Goal: Task Accomplishment & Management: Manage account settings

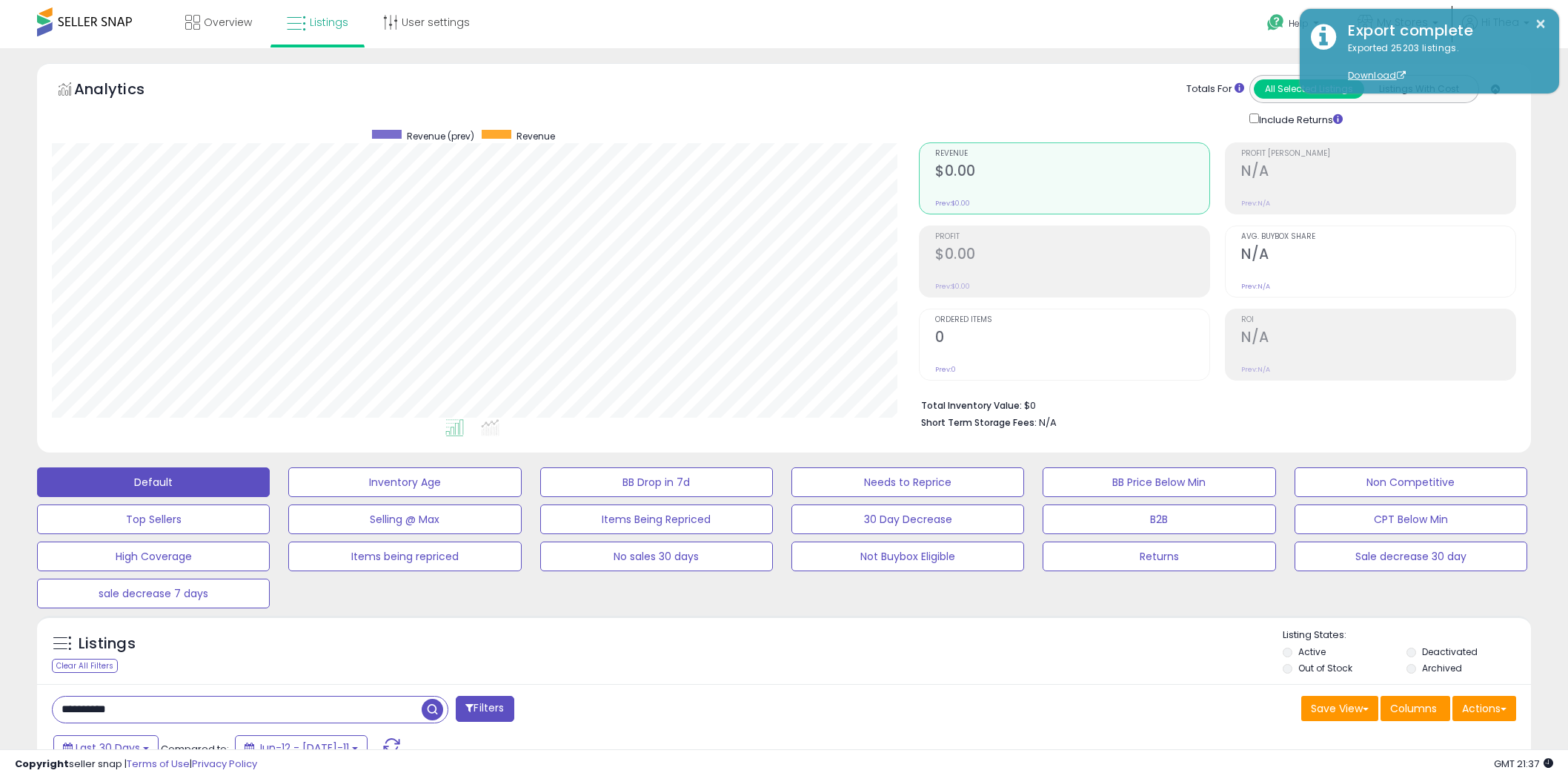
select select "**"
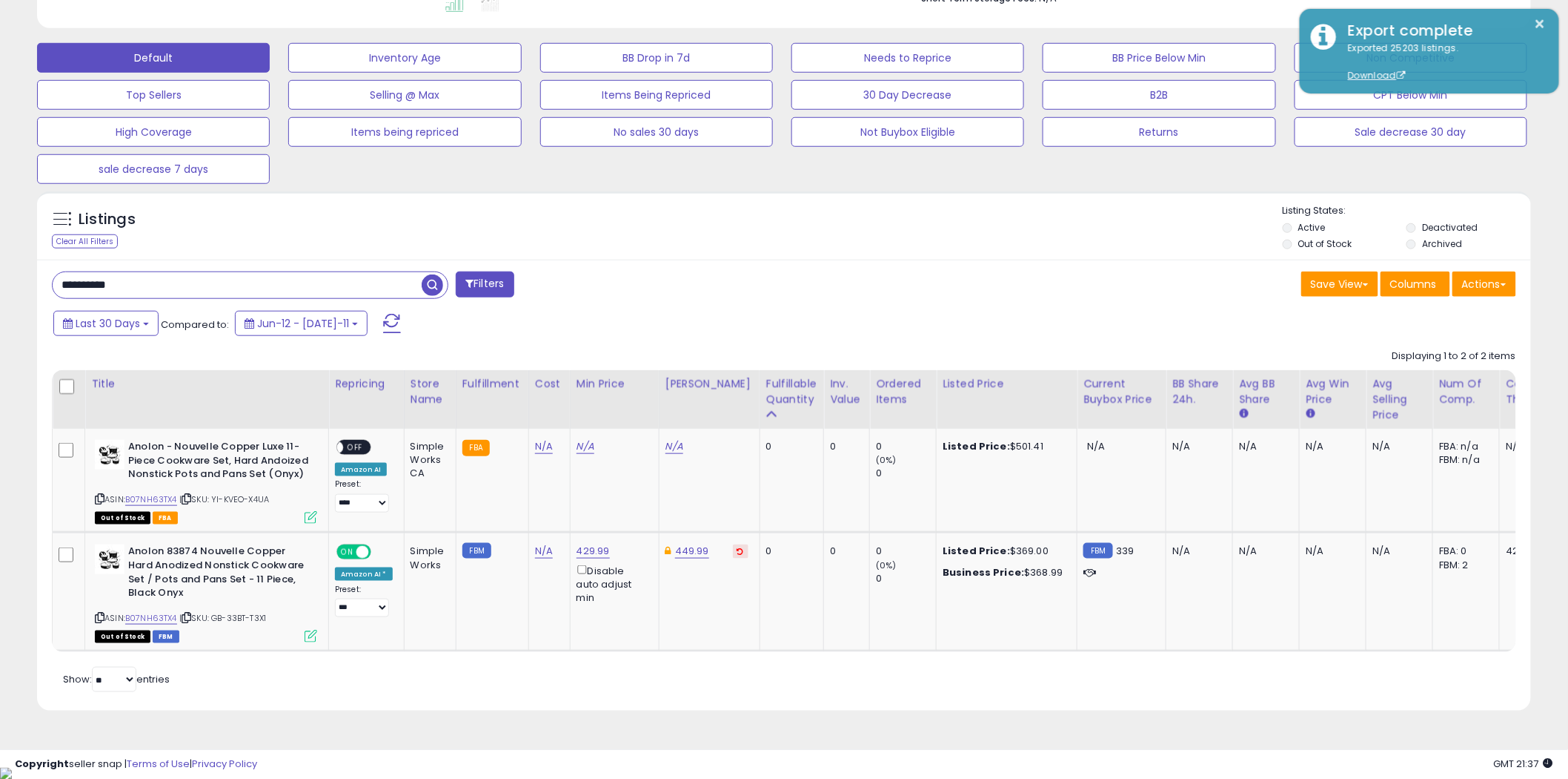
scroll to position [304, 867]
drag, startPoint x: 204, startPoint y: 279, endPoint x: 59, endPoint y: 275, distance: 145.1
click at [59, 275] on input "**********" at bounding box center [237, 285] width 369 height 26
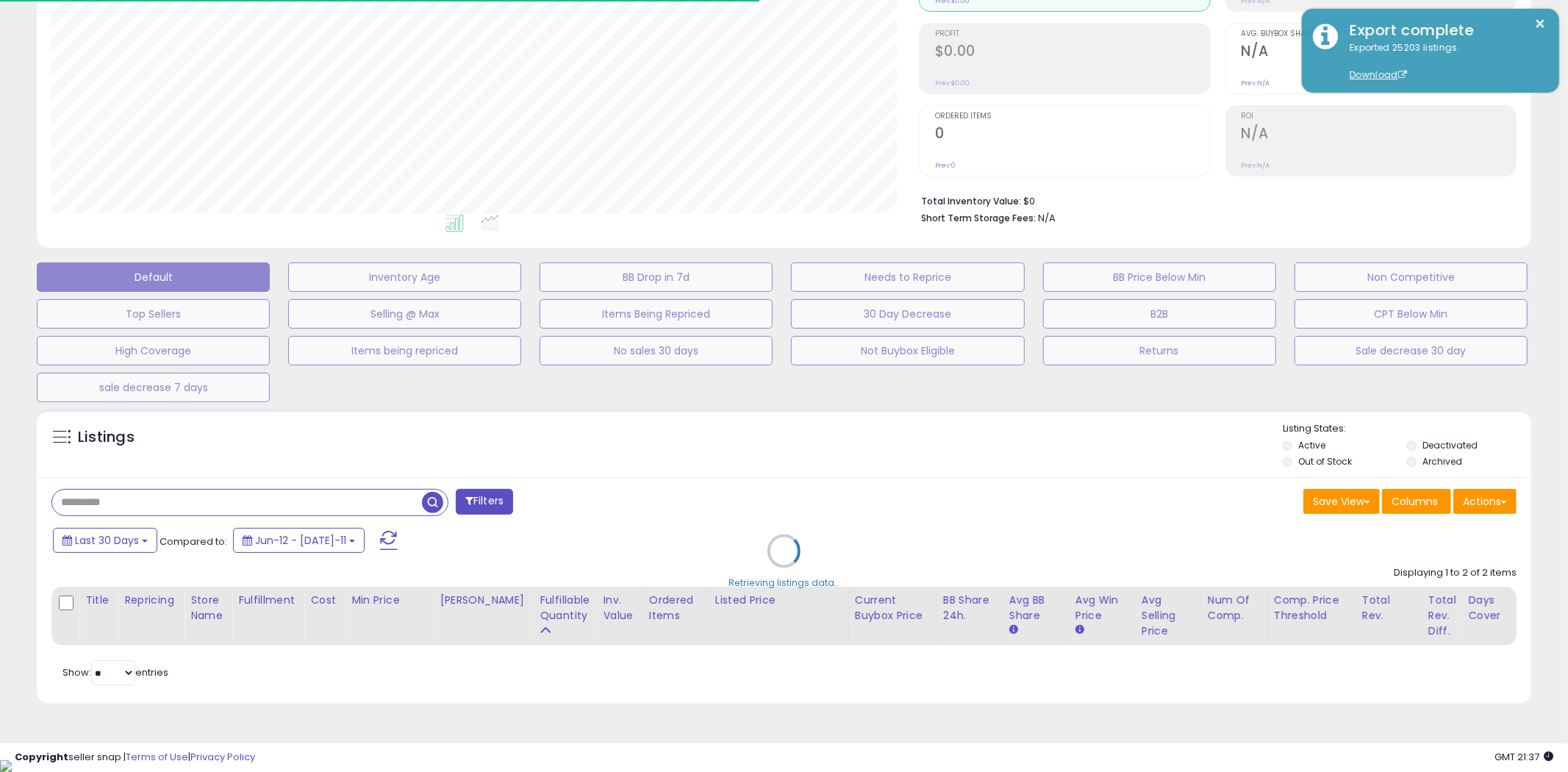
click at [487, 516] on div "Retrieving listings data.." at bounding box center [784, 562] width 1517 height 320
select select "*"
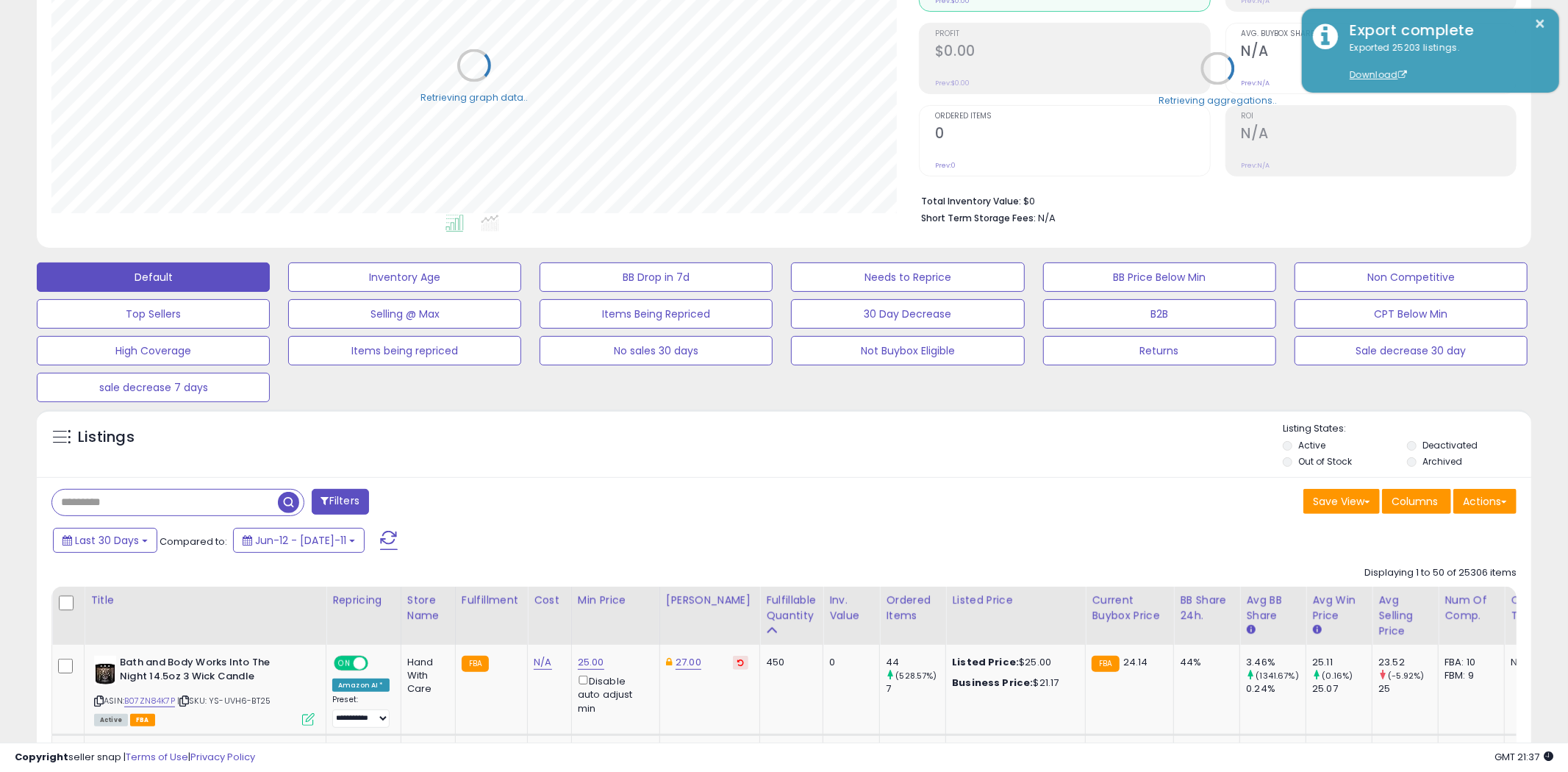
click at [490, 504] on div "Filters" at bounding box center [413, 503] width 744 height 29
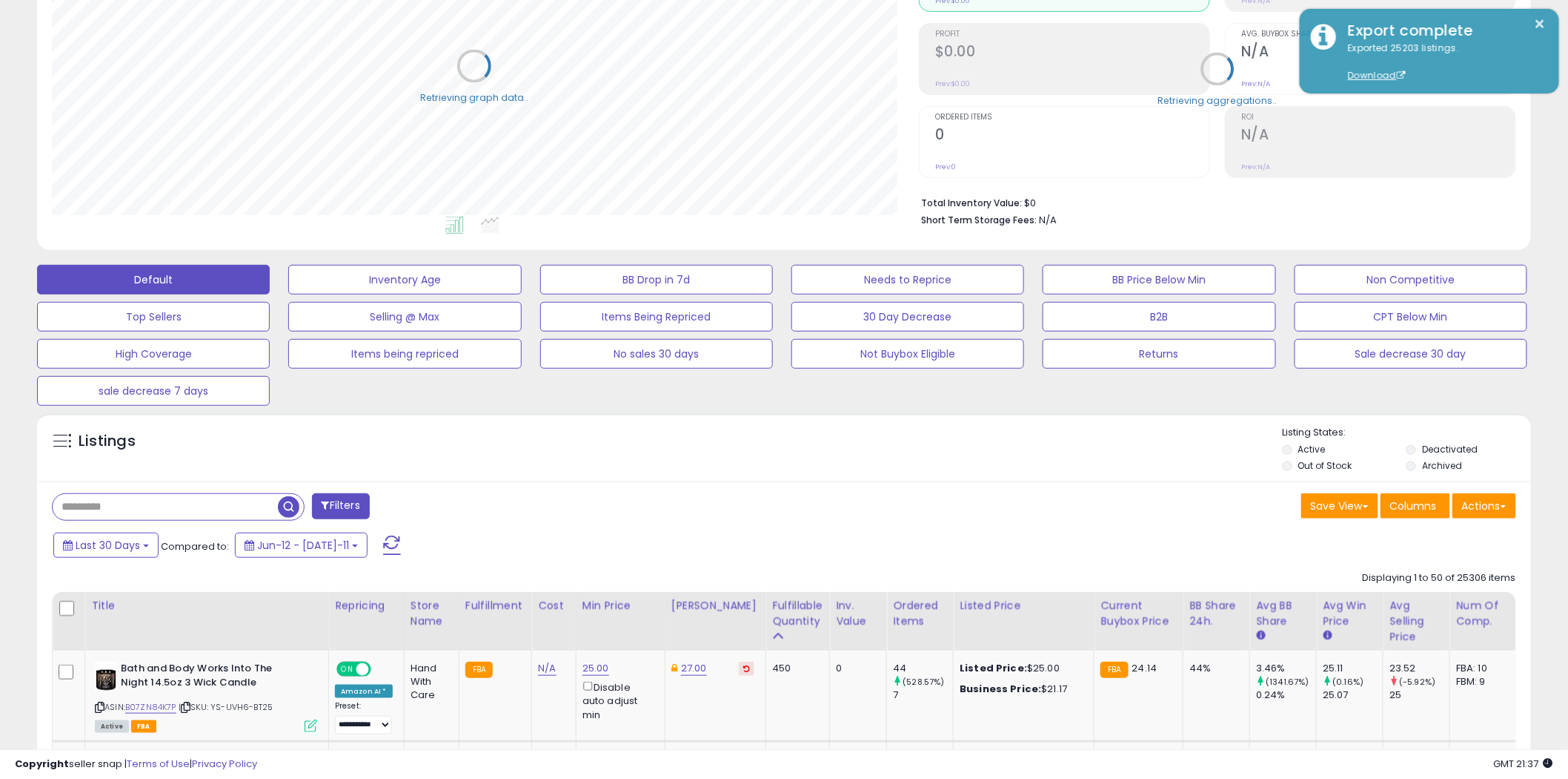
scroll to position [304, 867]
click at [338, 501] on button "Filters" at bounding box center [340, 506] width 57 height 26
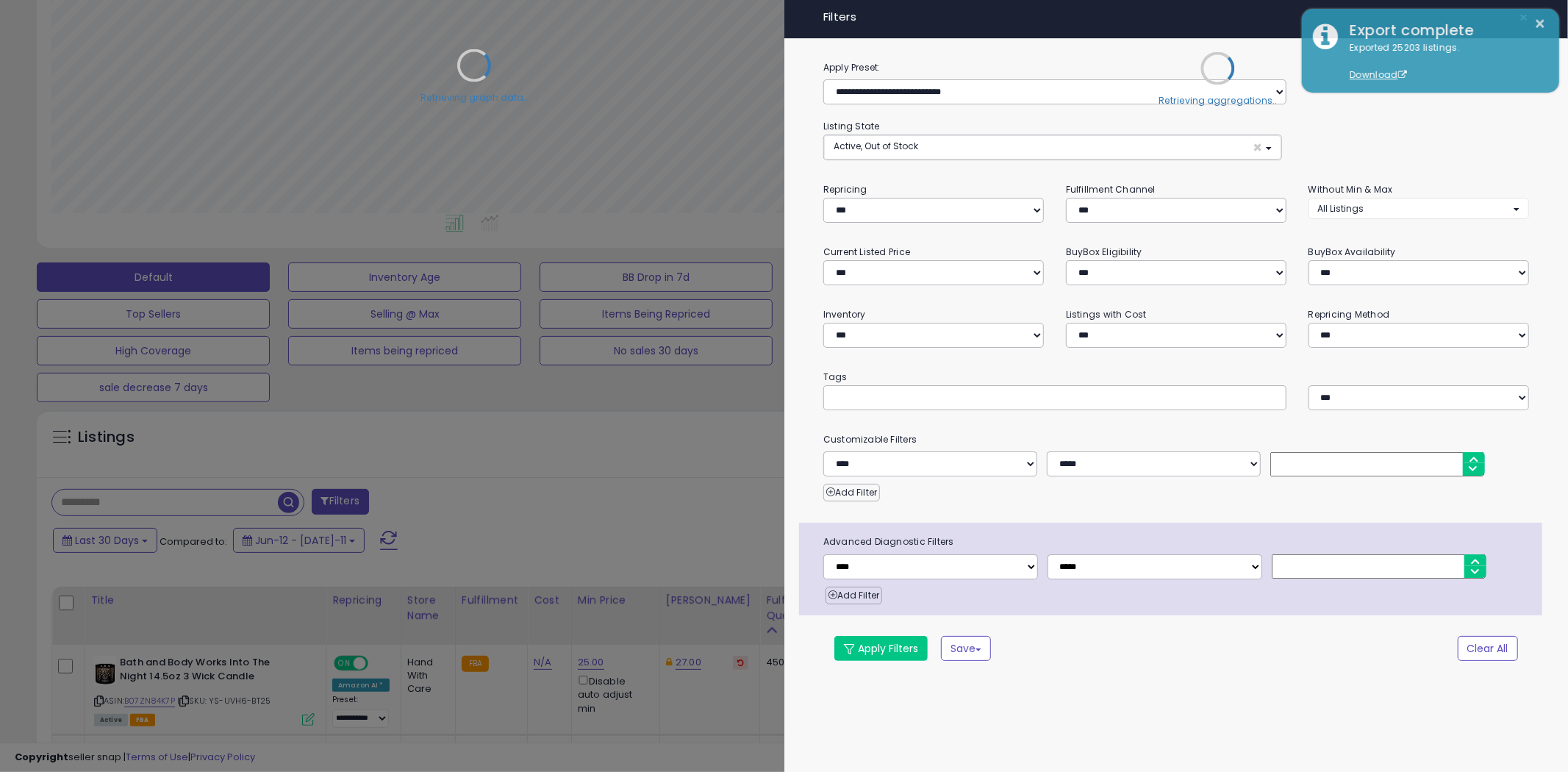
scroll to position [302, 869]
click at [923, 145] on div "Retrieving aggregations.." at bounding box center [1218, 79] width 620 height 307
click at [886, 218] on div "Retrieving graph data.." at bounding box center [474, 76] width 868 height 302
click at [891, 210] on div "Retrieving graph data.." at bounding box center [474, 76] width 868 height 302
click at [1032, 213] on select "**********" at bounding box center [933, 210] width 221 height 25
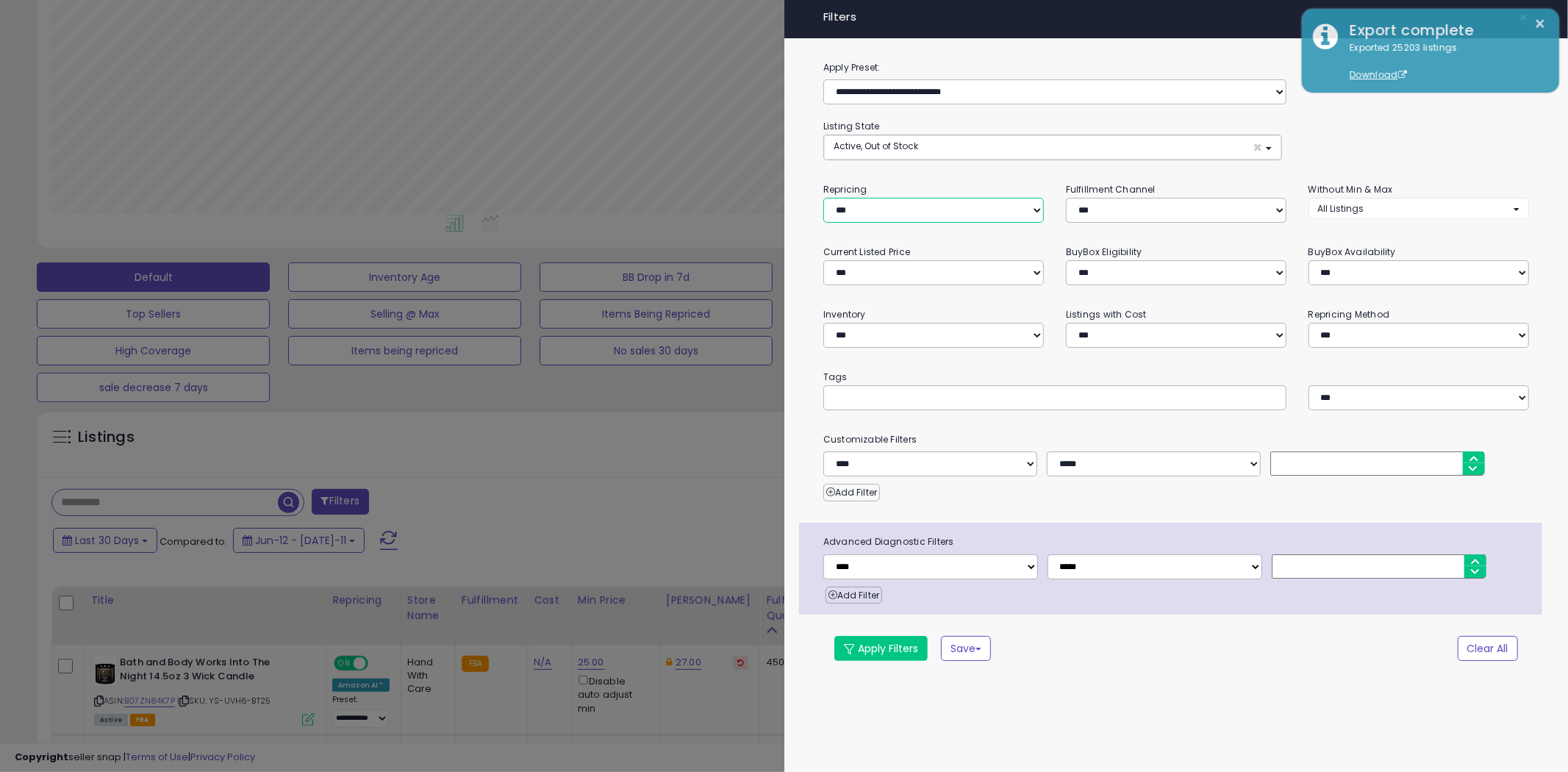
select select "***"
click at [824, 198] on select "**********" at bounding box center [933, 210] width 221 height 25
click at [884, 645] on button "Apply Filters" at bounding box center [880, 649] width 94 height 25
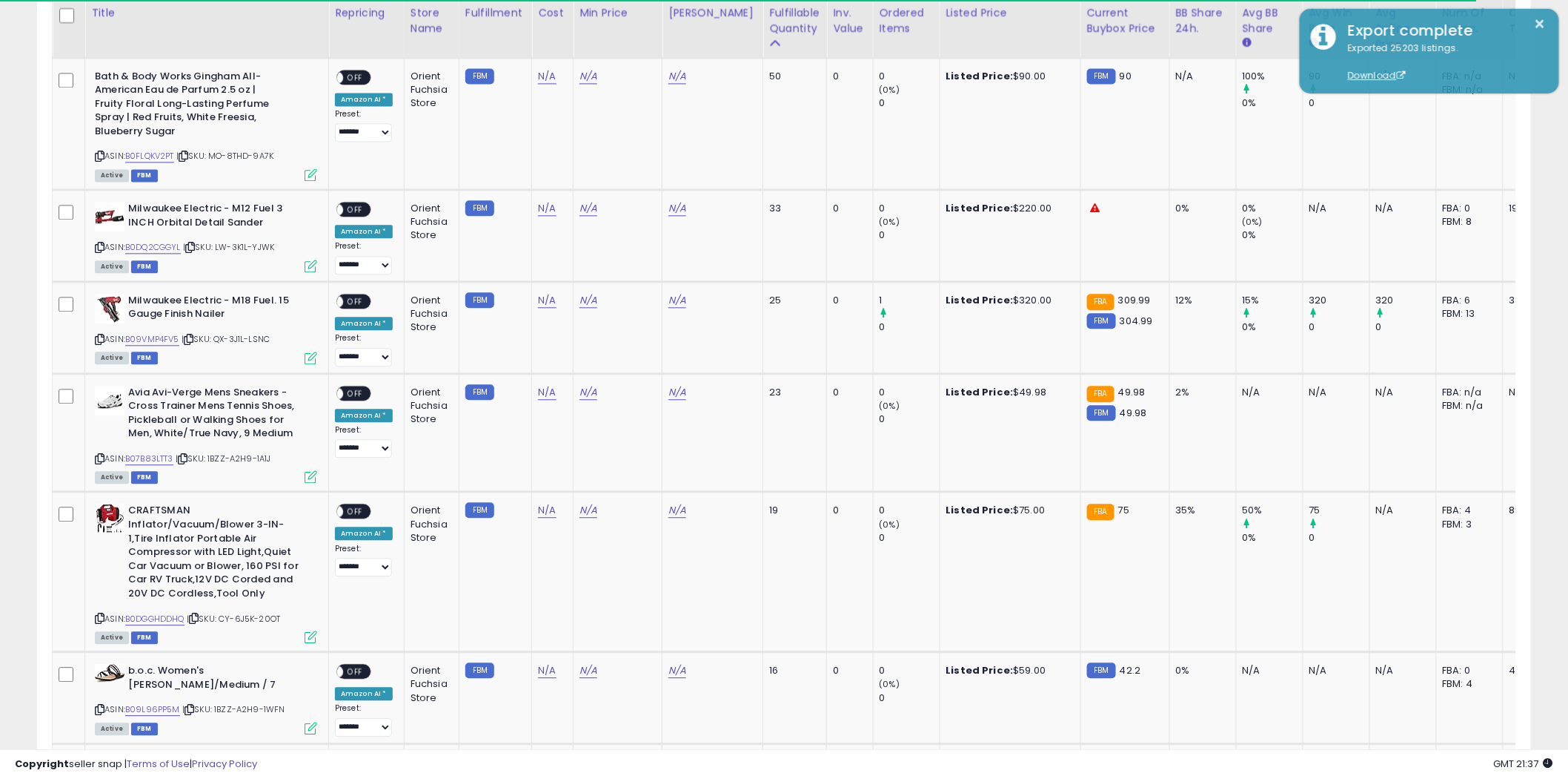
scroll to position [1277, 0]
click at [165, 452] on link "B07B83LTT3" at bounding box center [150, 457] width 49 height 13
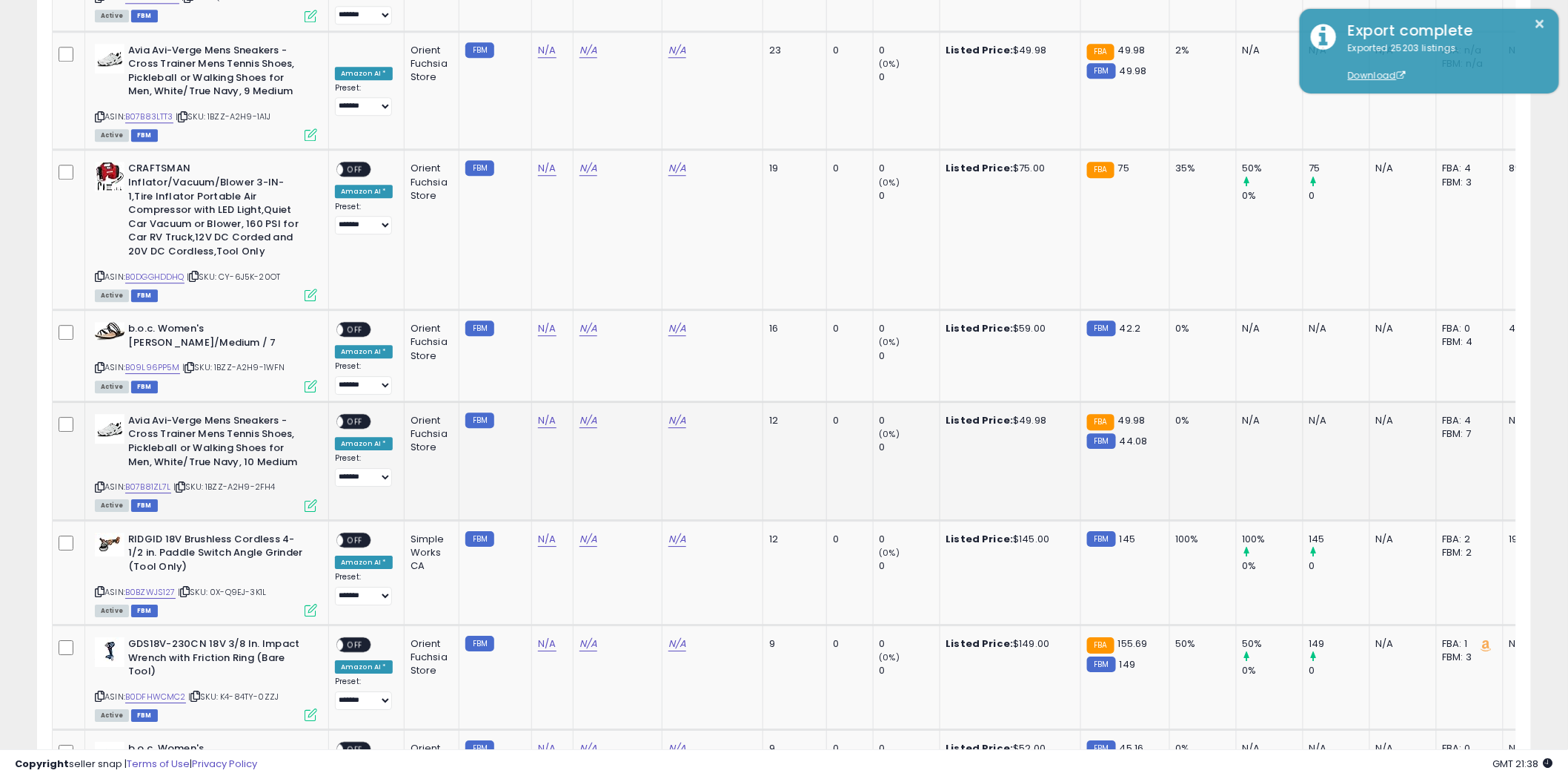
scroll to position [0, 0]
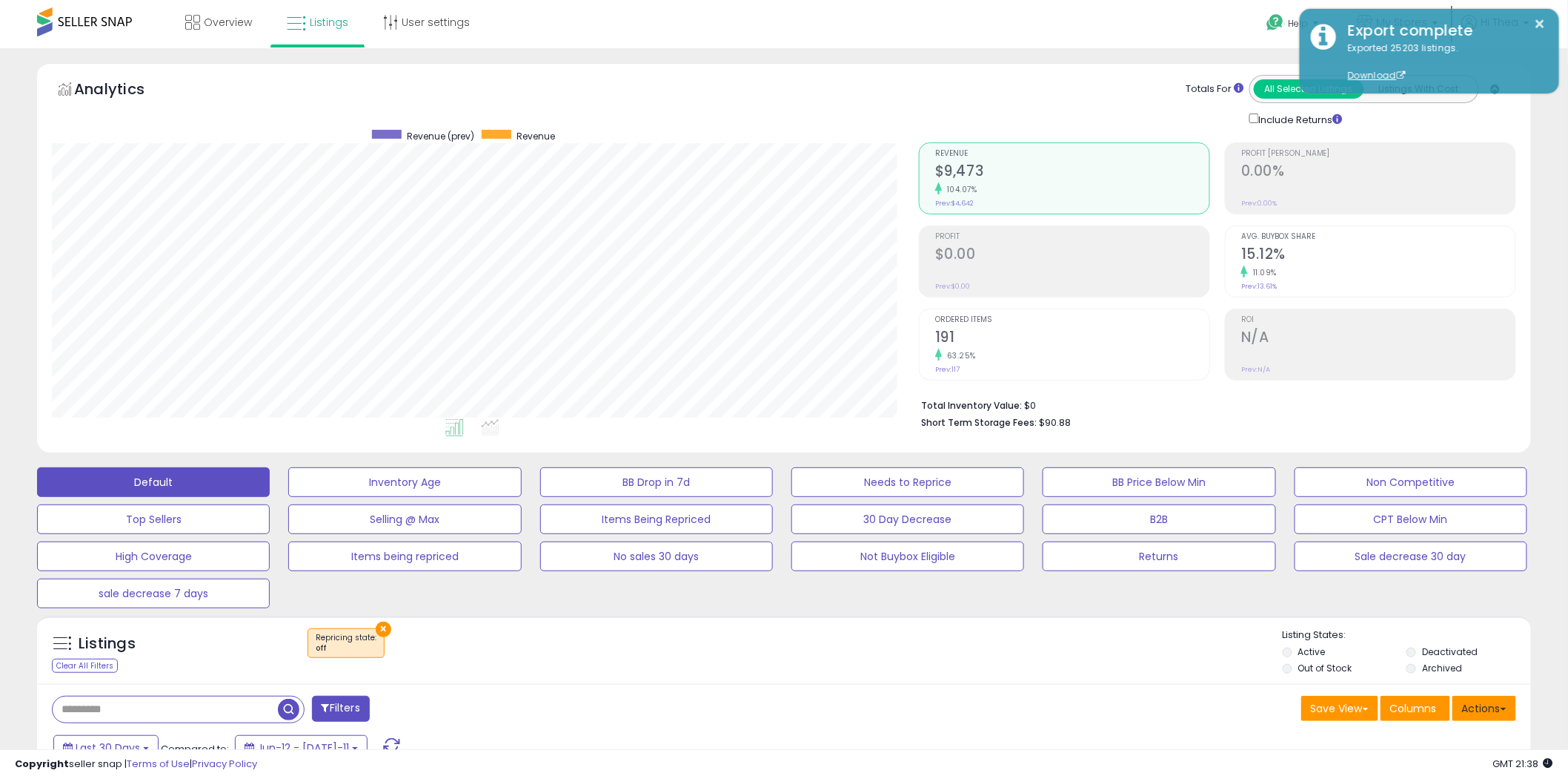
click at [1479, 701] on button "Actions" at bounding box center [1484, 708] width 64 height 25
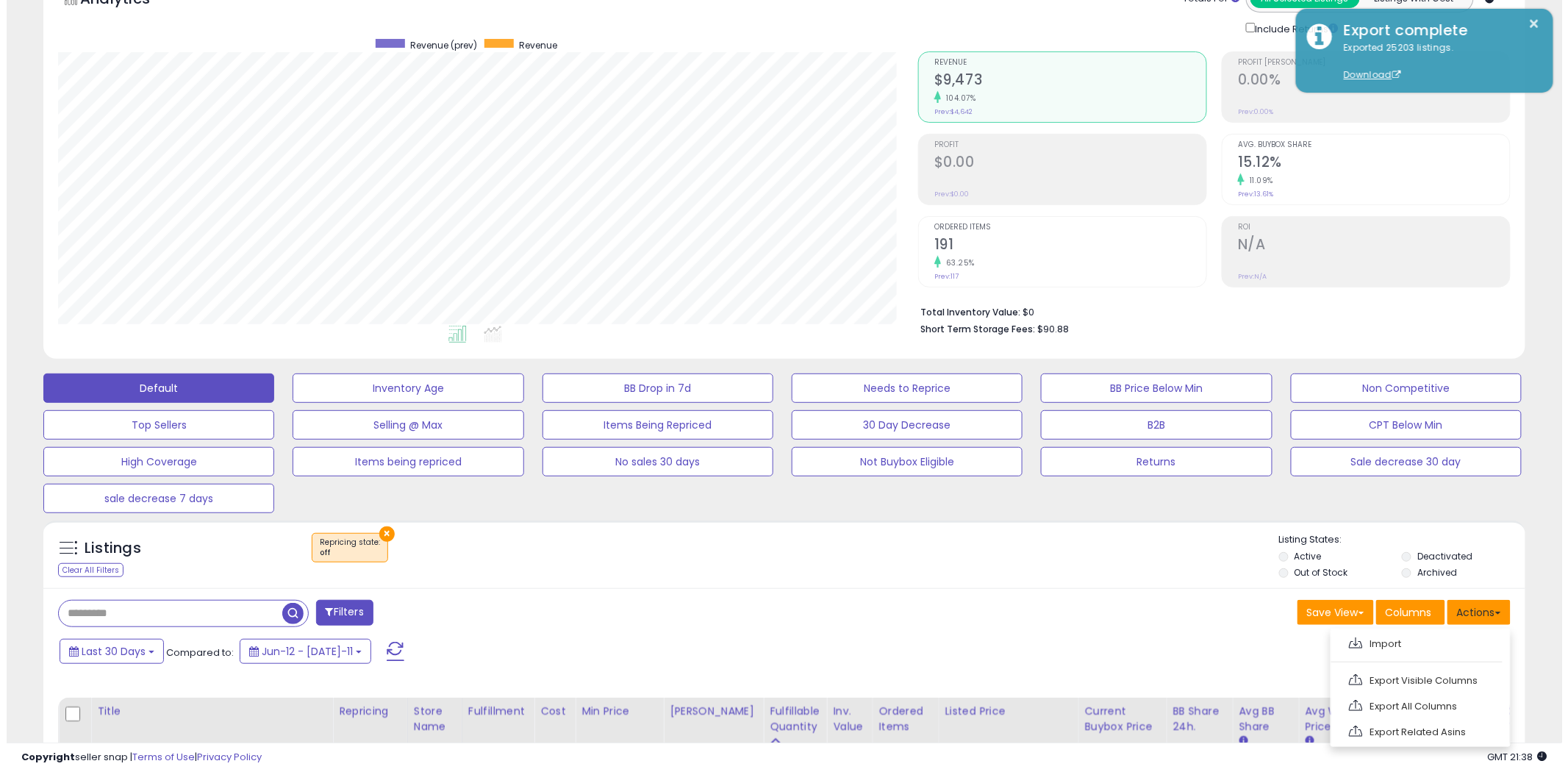
scroll to position [127, 0]
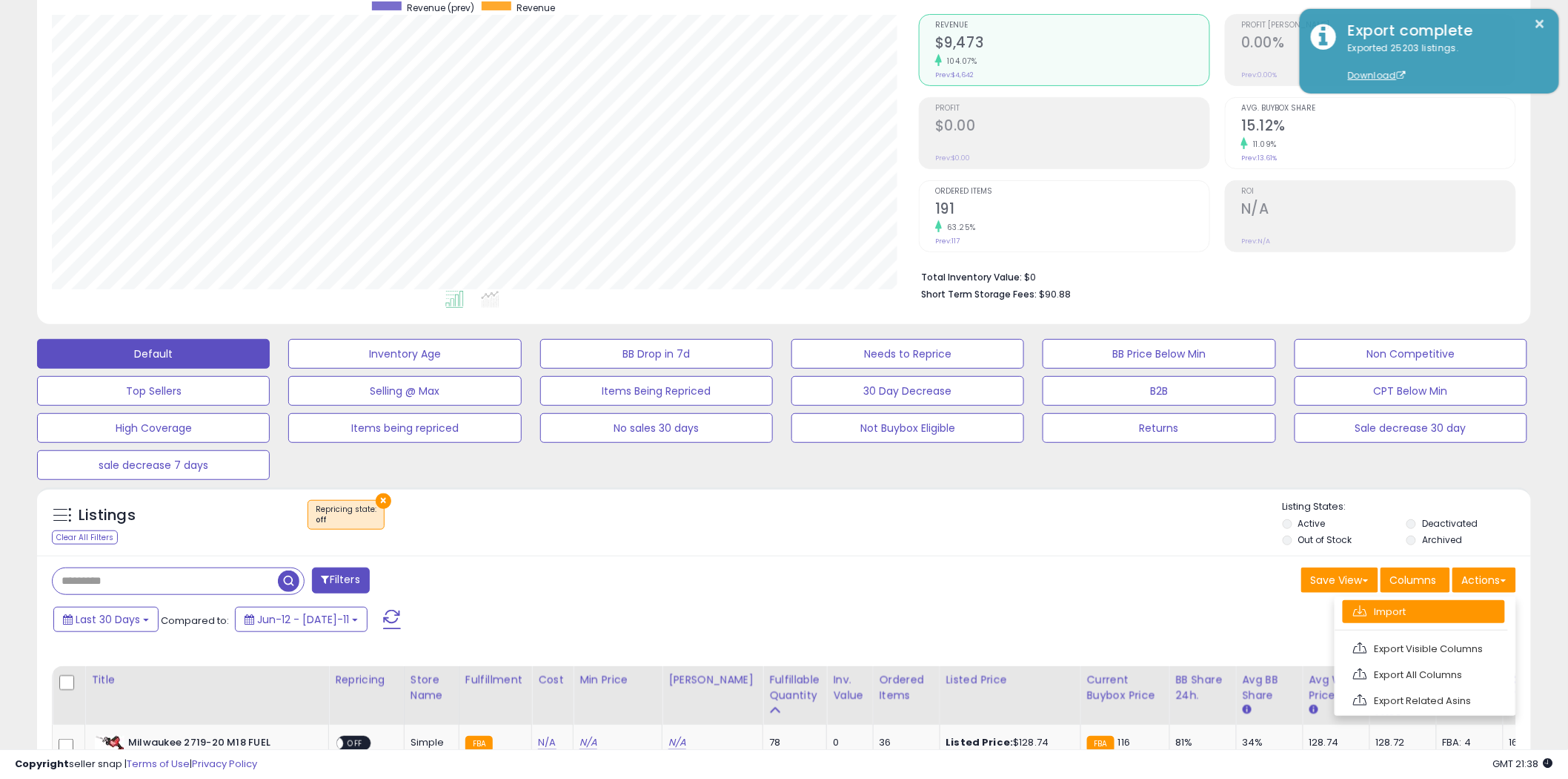
click at [1407, 614] on link "Import" at bounding box center [1424, 612] width 162 height 23
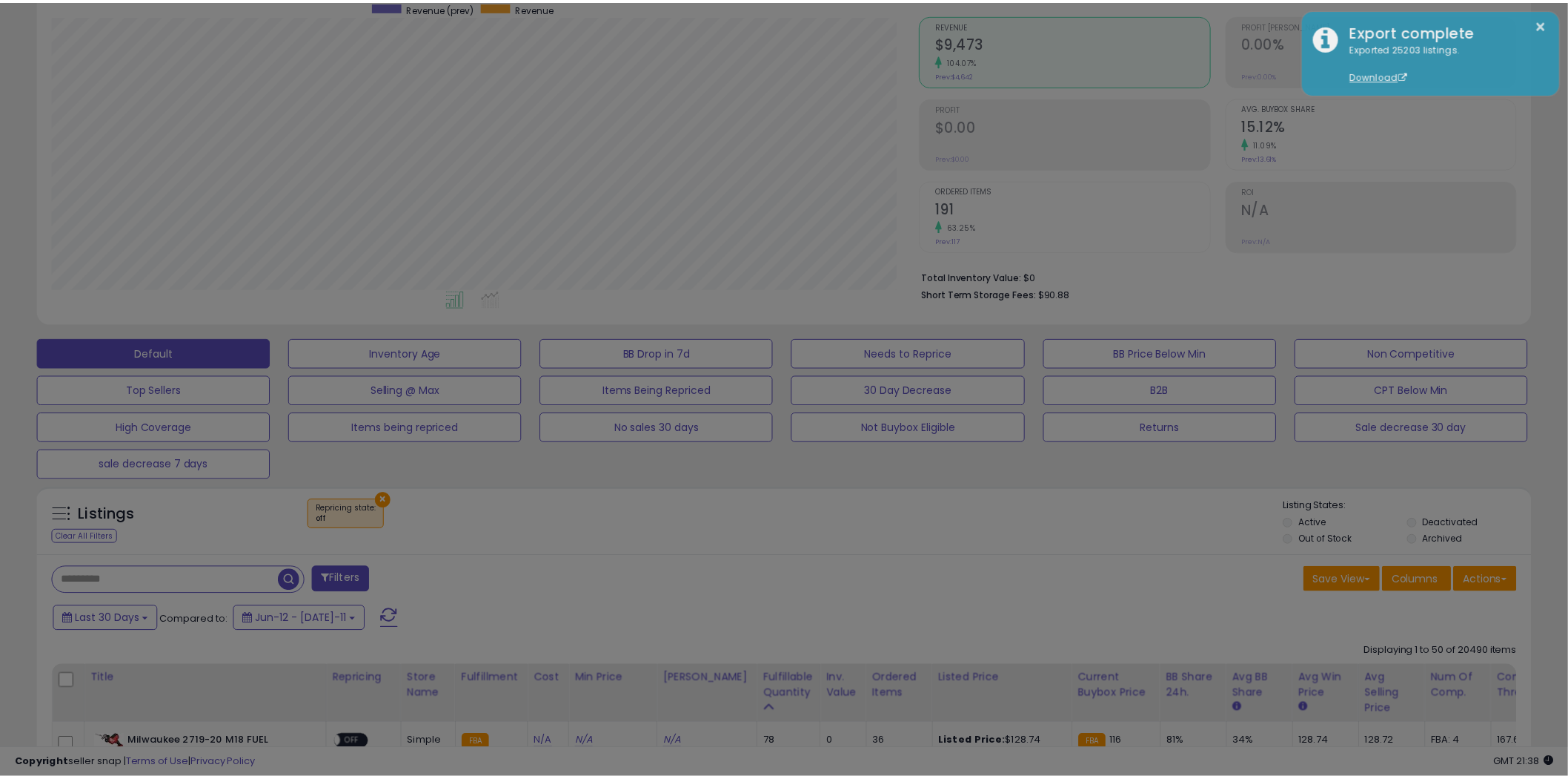
scroll to position [304, 876]
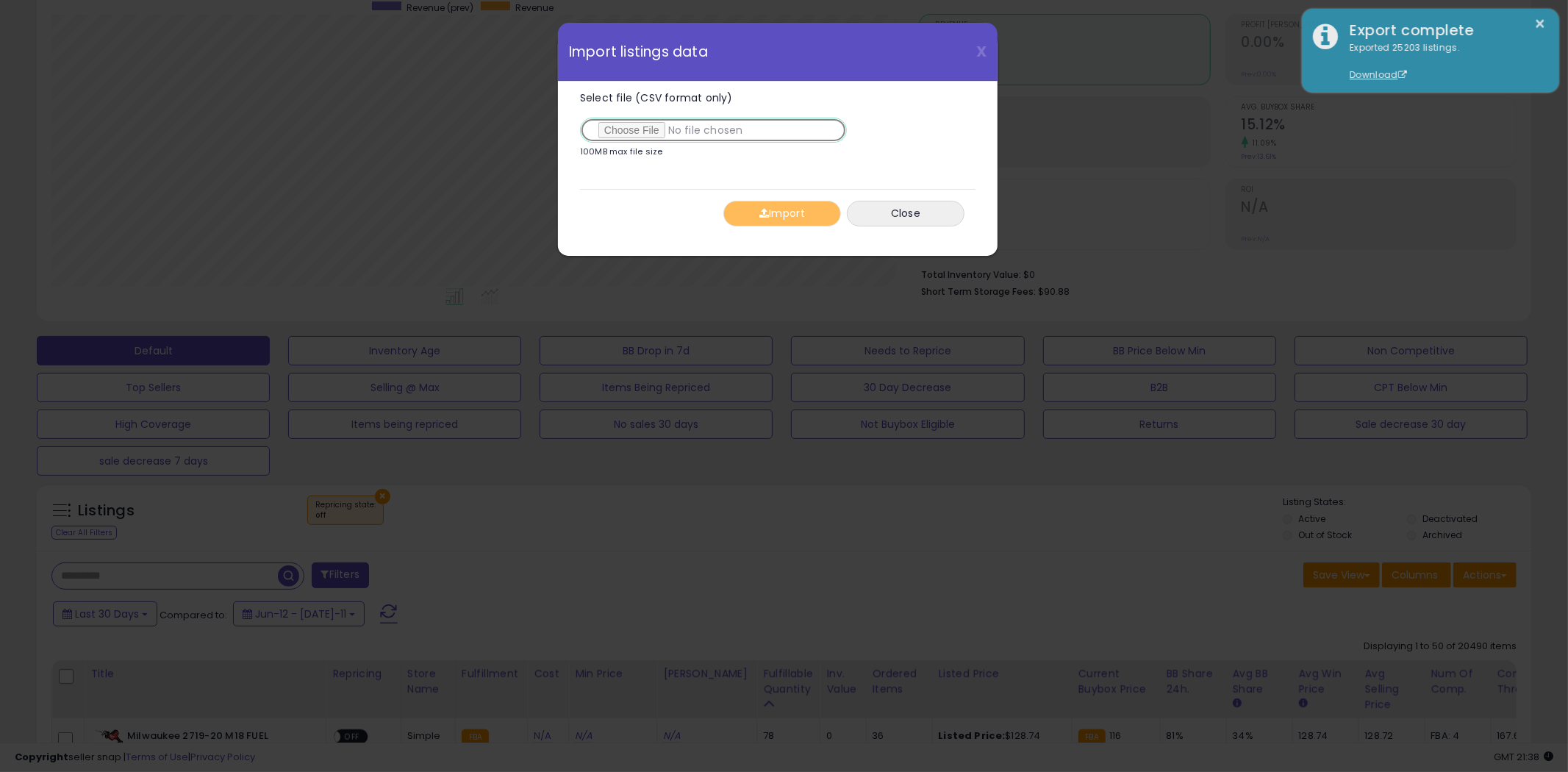
click at [642, 129] on input "Select file (CSV format only)" at bounding box center [714, 130] width 267 height 25
click at [927, 219] on button "Close" at bounding box center [906, 213] width 118 height 26
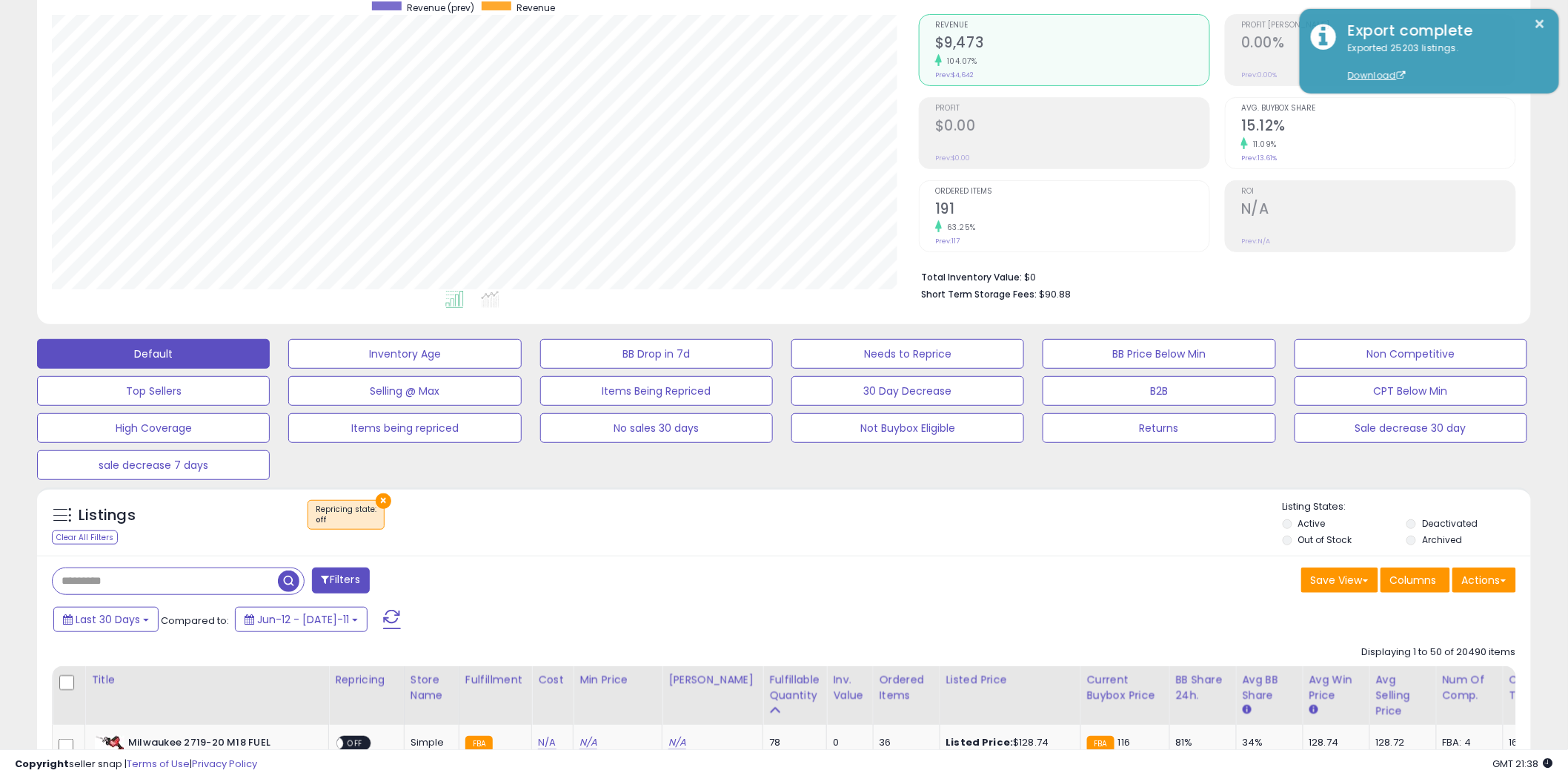
scroll to position [0, 0]
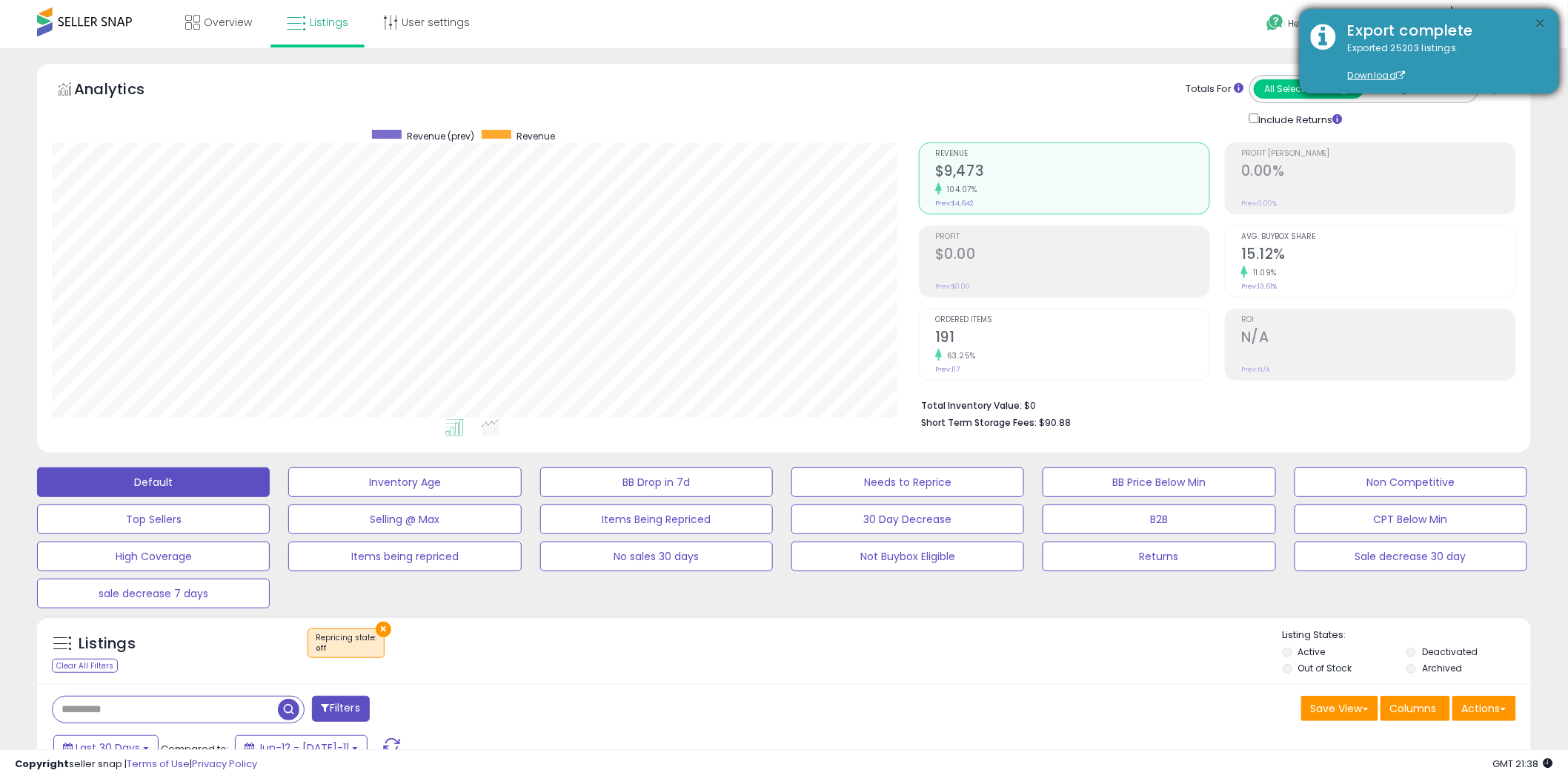
click at [1536, 20] on button "×" at bounding box center [1541, 23] width 12 height 18
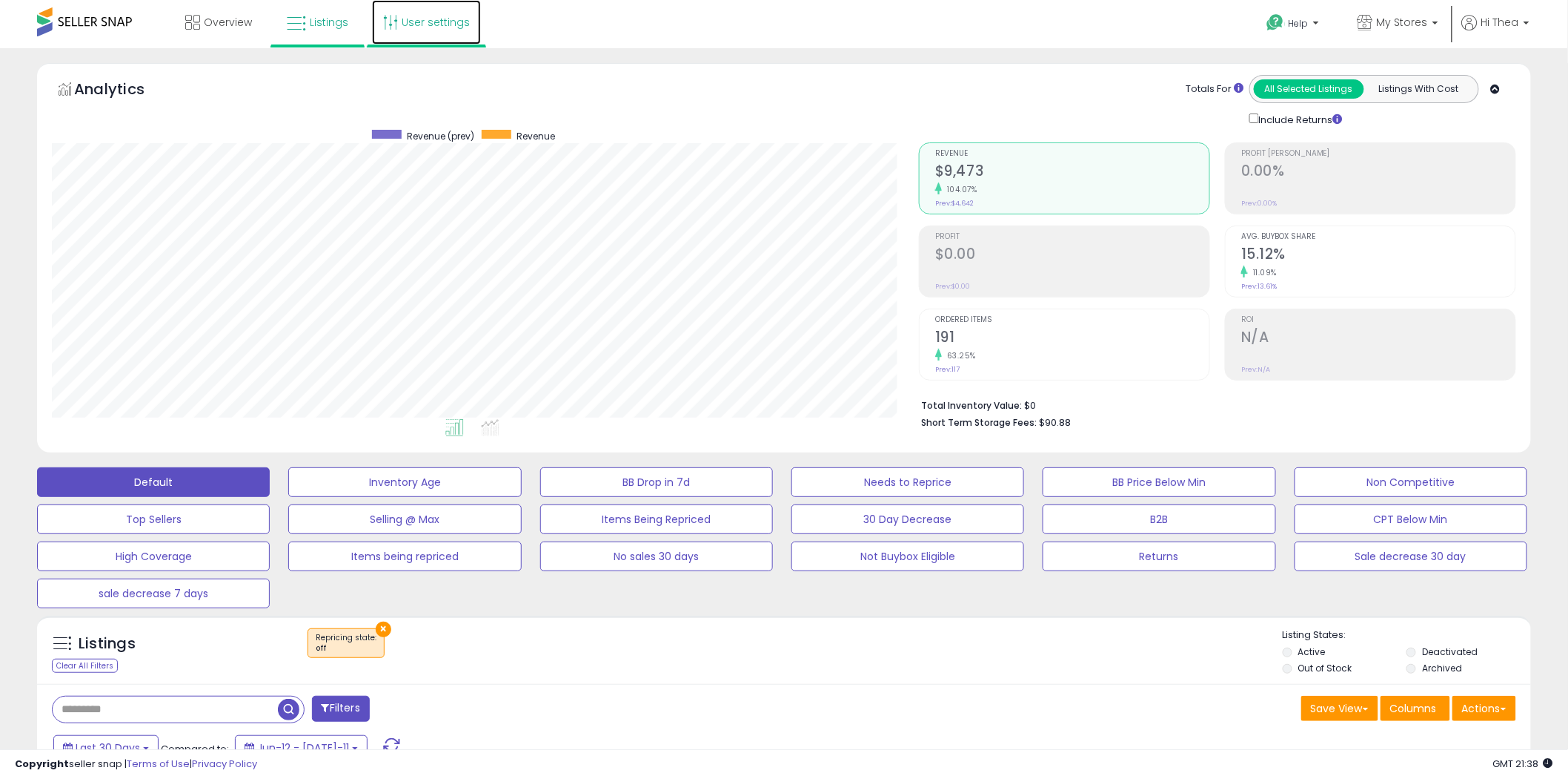
click at [410, 25] on link "User settings" at bounding box center [427, 22] width 109 height 45
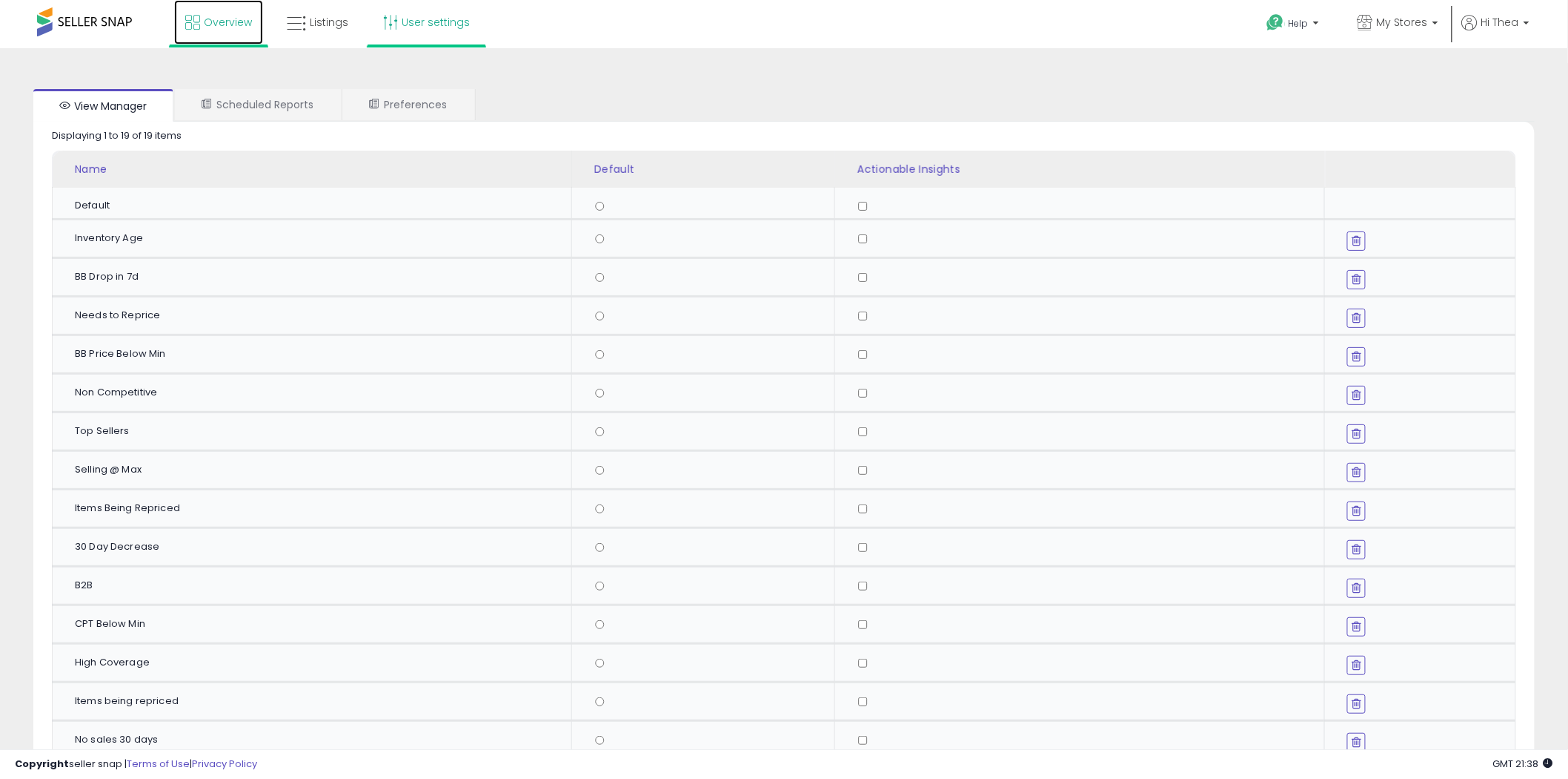
click at [239, 11] on link "Overview" at bounding box center [218, 22] width 88 height 45
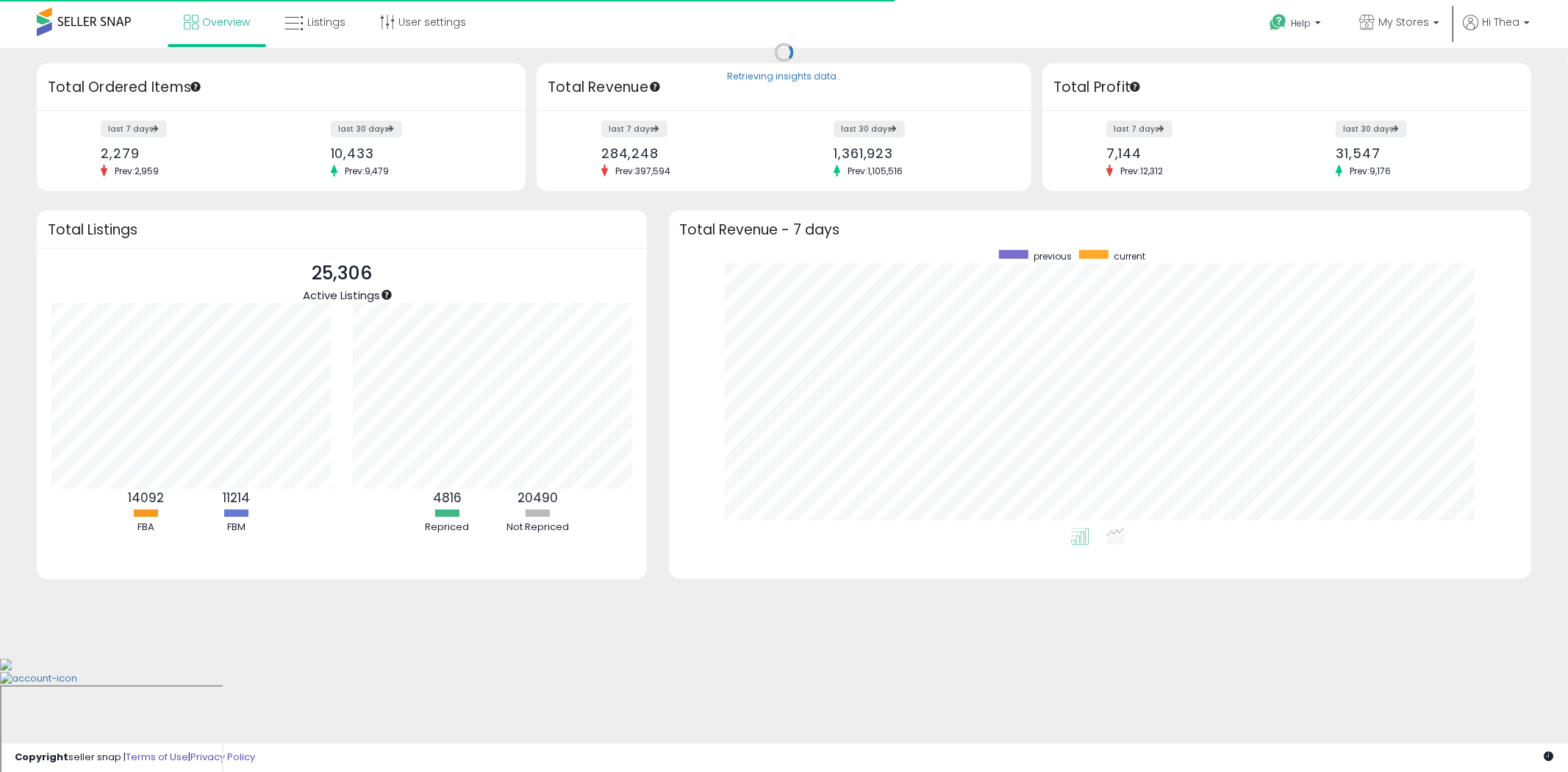
scroll to position [277, 834]
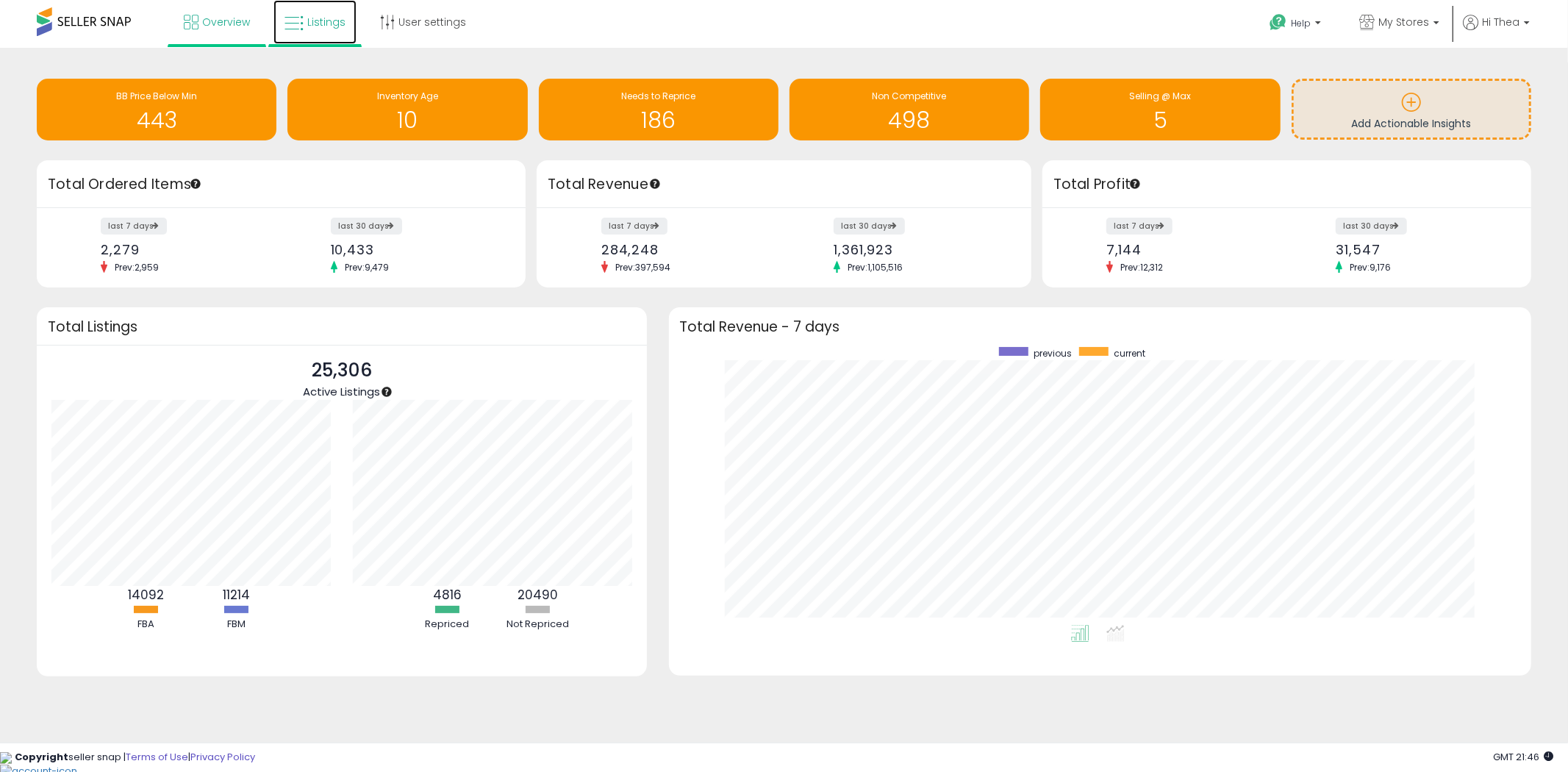
click at [311, 17] on span "Listings" at bounding box center [327, 21] width 39 height 14
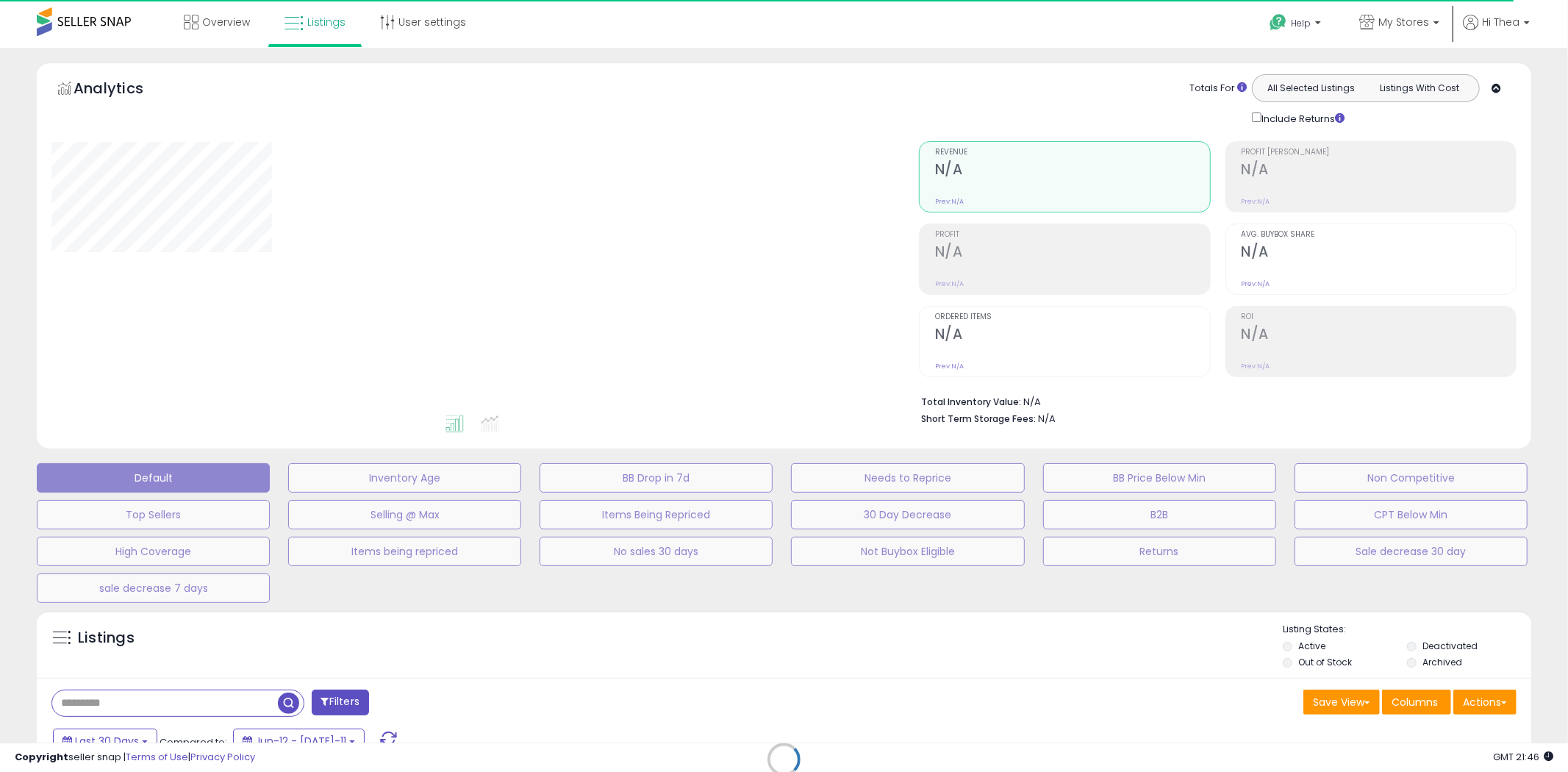
click at [507, 636] on div "Retrieving listings data.." at bounding box center [784, 770] width 1517 height 335
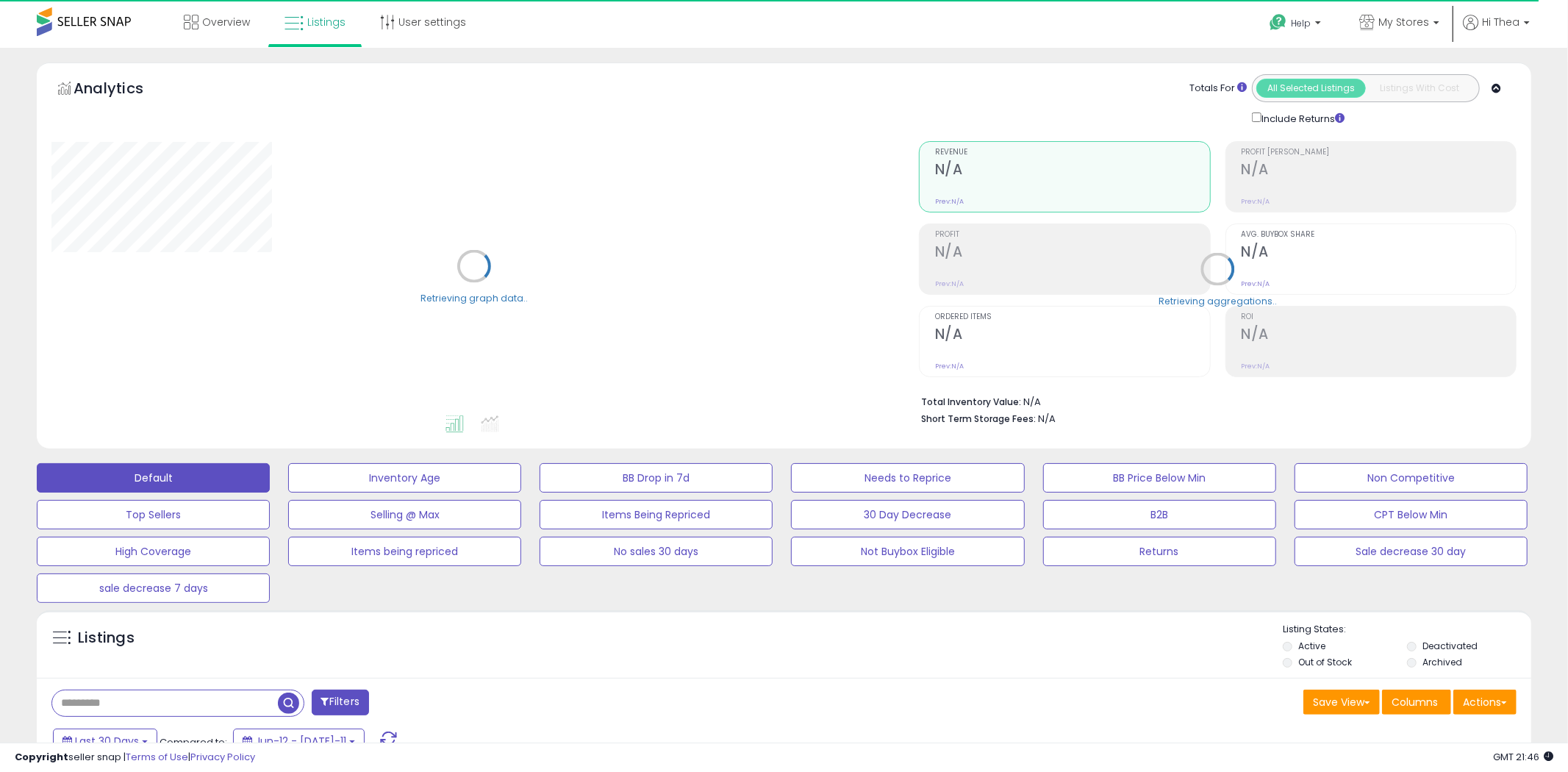
select select "**"
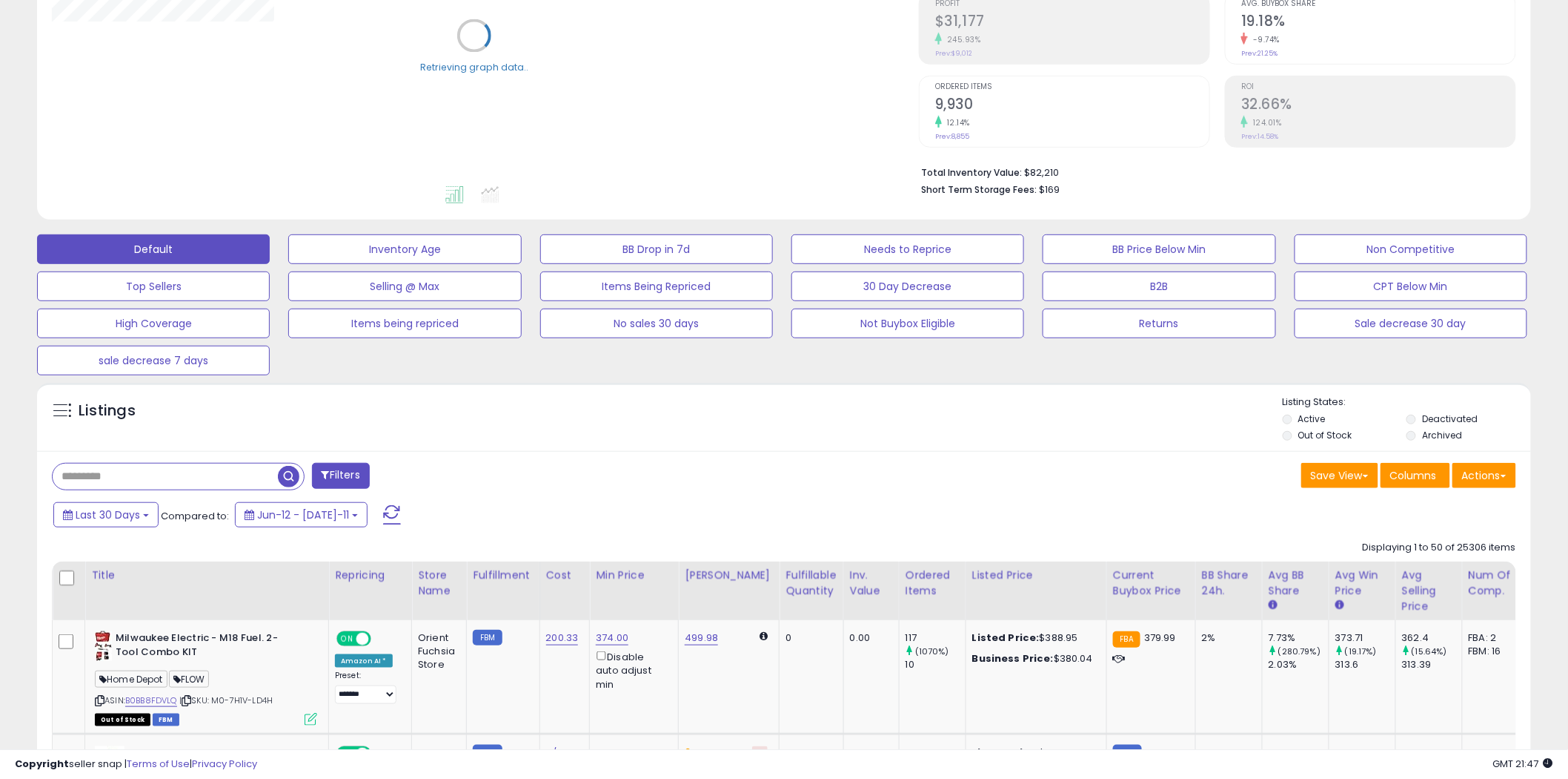
scroll to position [648, 0]
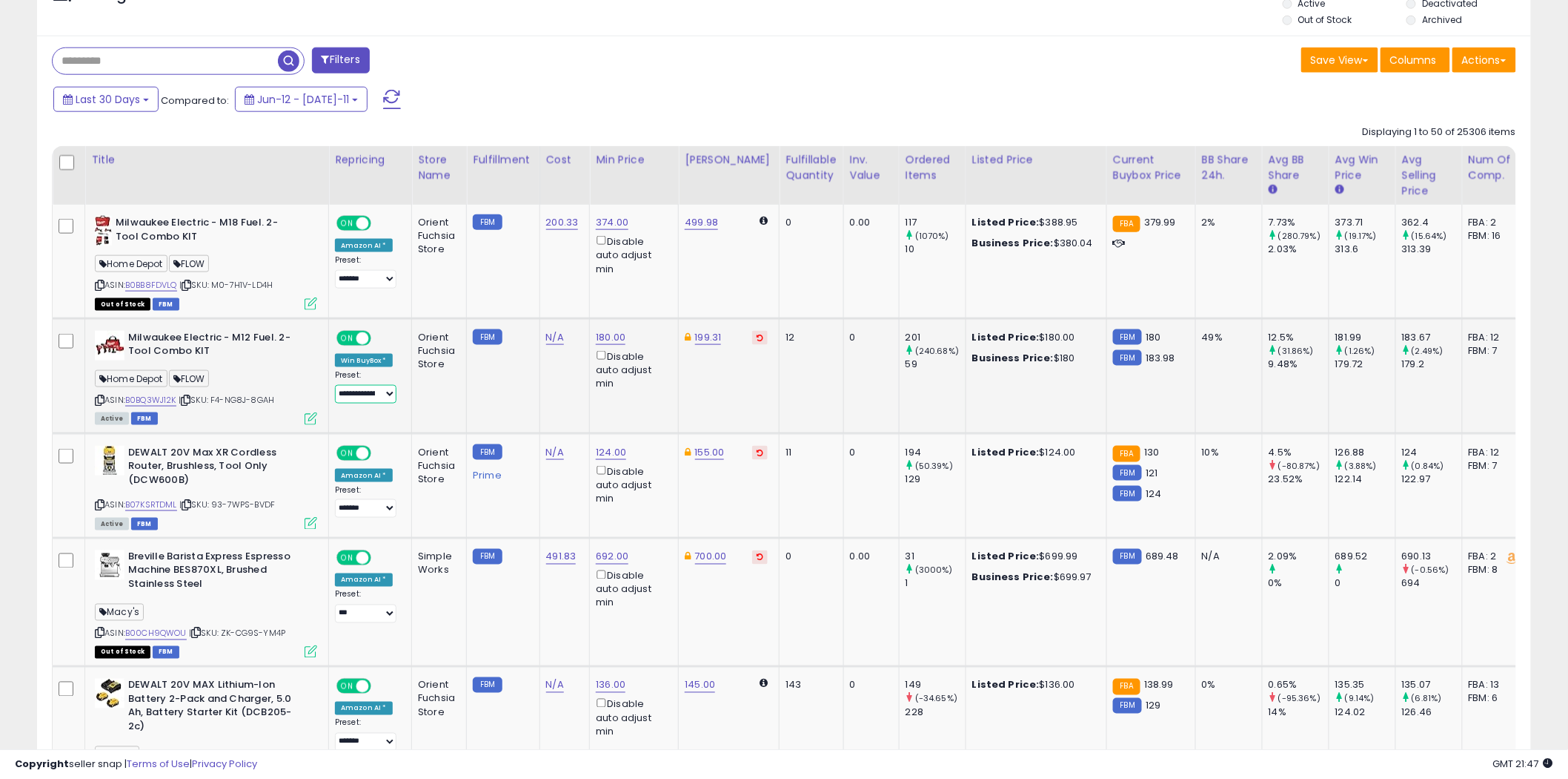
click at [374, 399] on select "**********" at bounding box center [366, 394] width 61 height 18
click at [373, 283] on select "**********" at bounding box center [366, 279] width 61 height 18
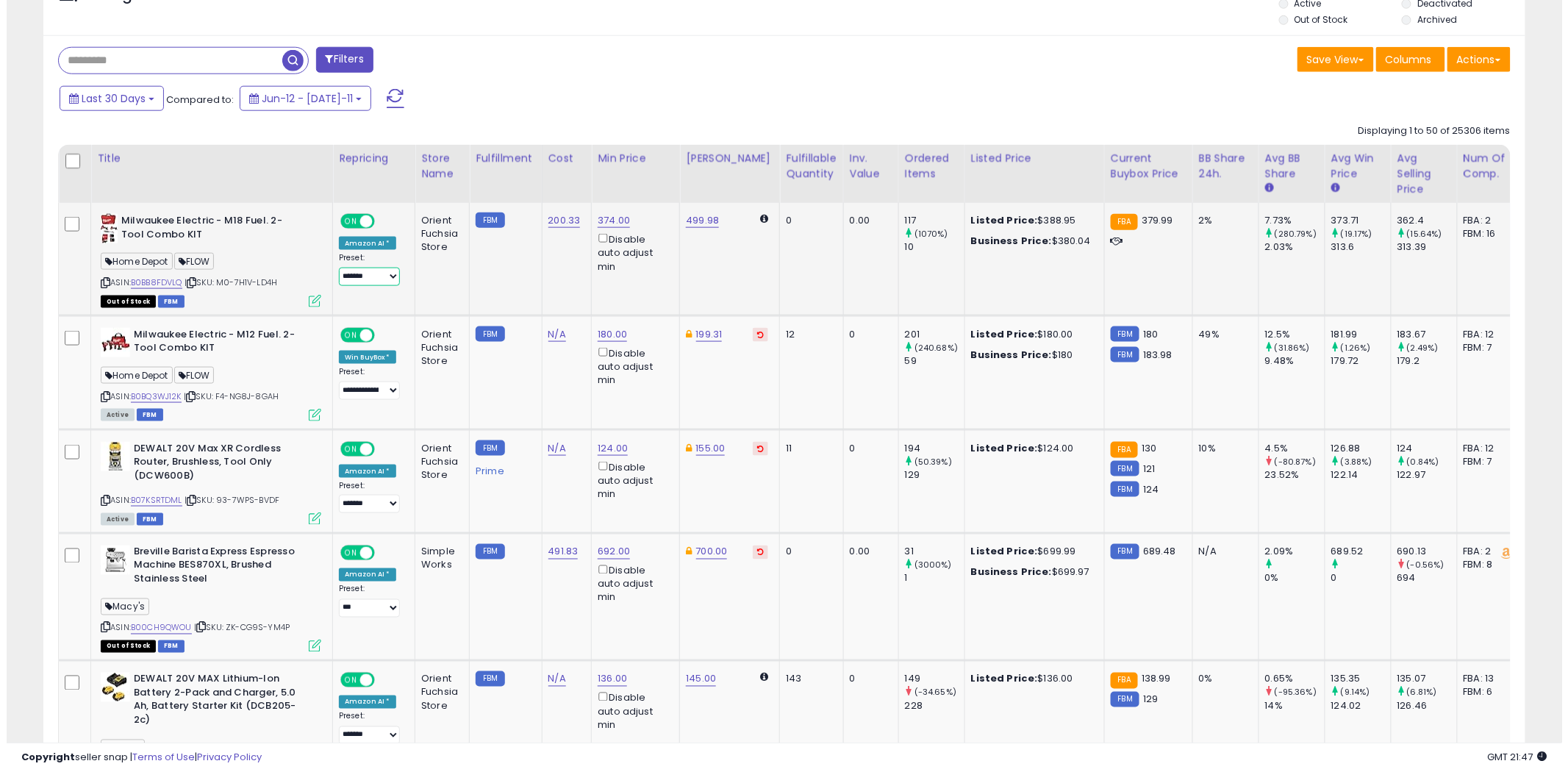
scroll to position [302, 860]
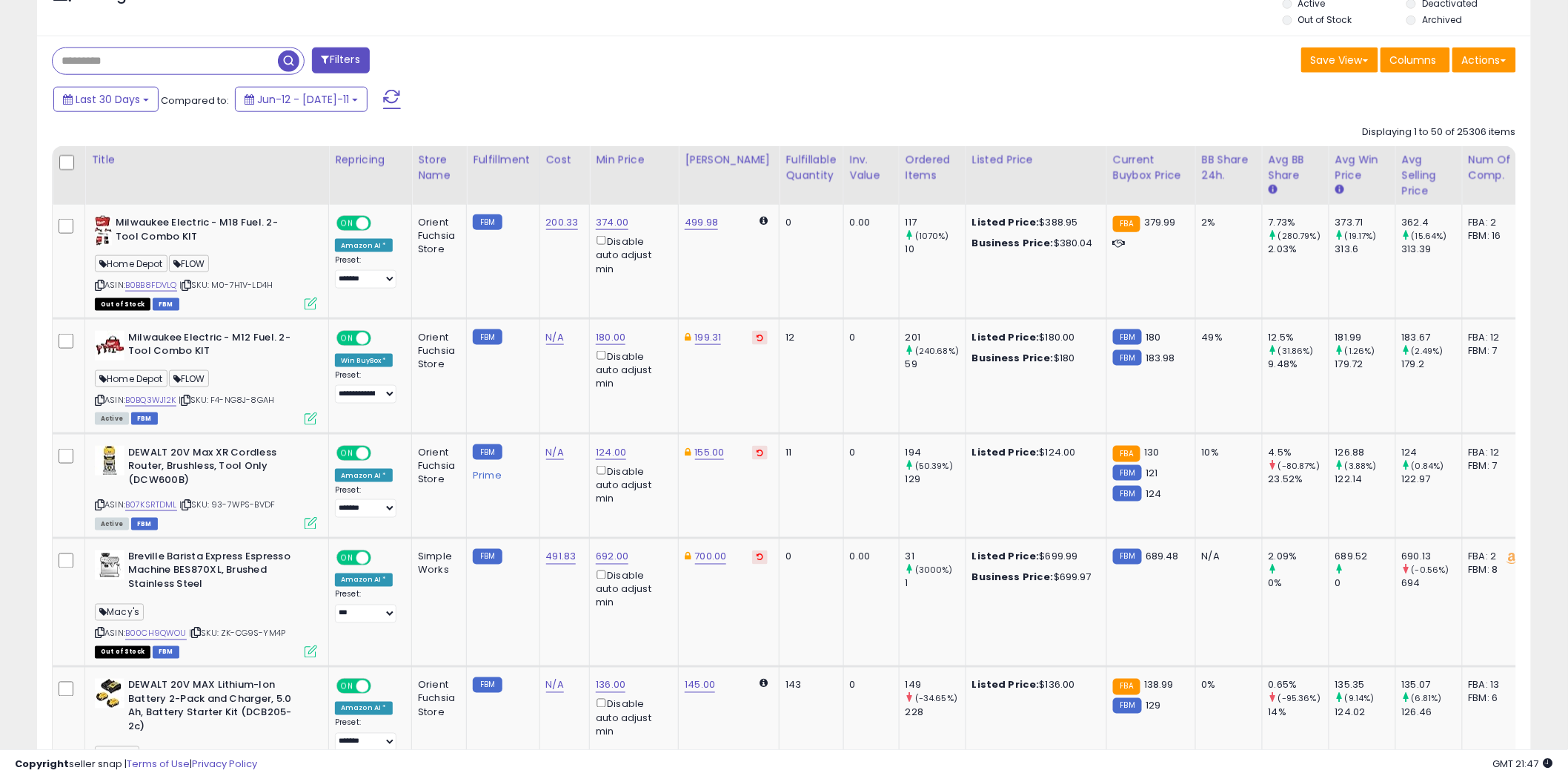
click at [539, 102] on div "Last 30 Days Compared to: Jun-12 - Jul-11" at bounding box center [599, 101] width 1098 height 33
click at [1481, 57] on button "Actions" at bounding box center [1484, 60] width 64 height 25
click at [1432, 89] on link "Import" at bounding box center [1424, 91] width 162 height 23
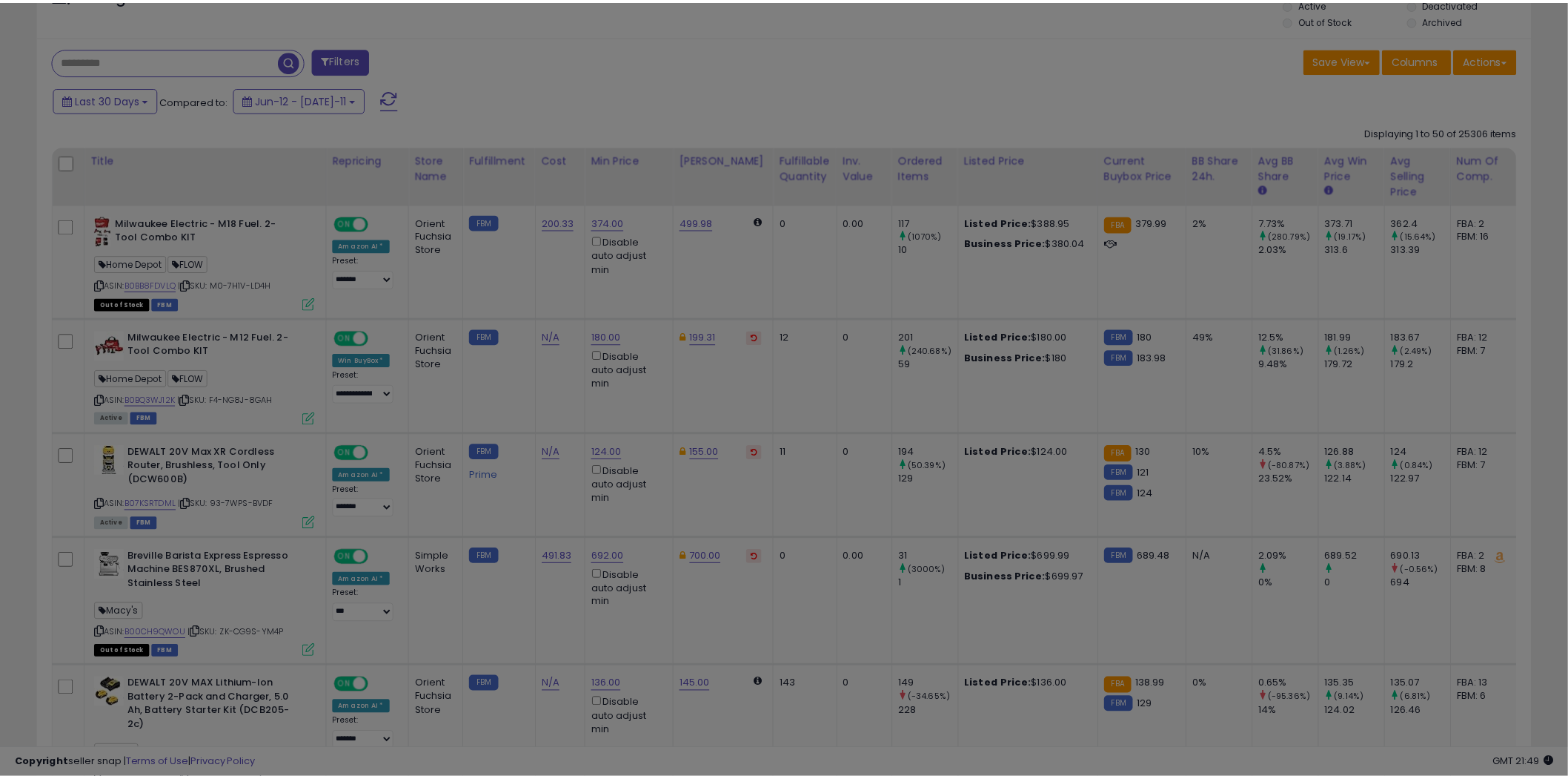
scroll to position [304, 876]
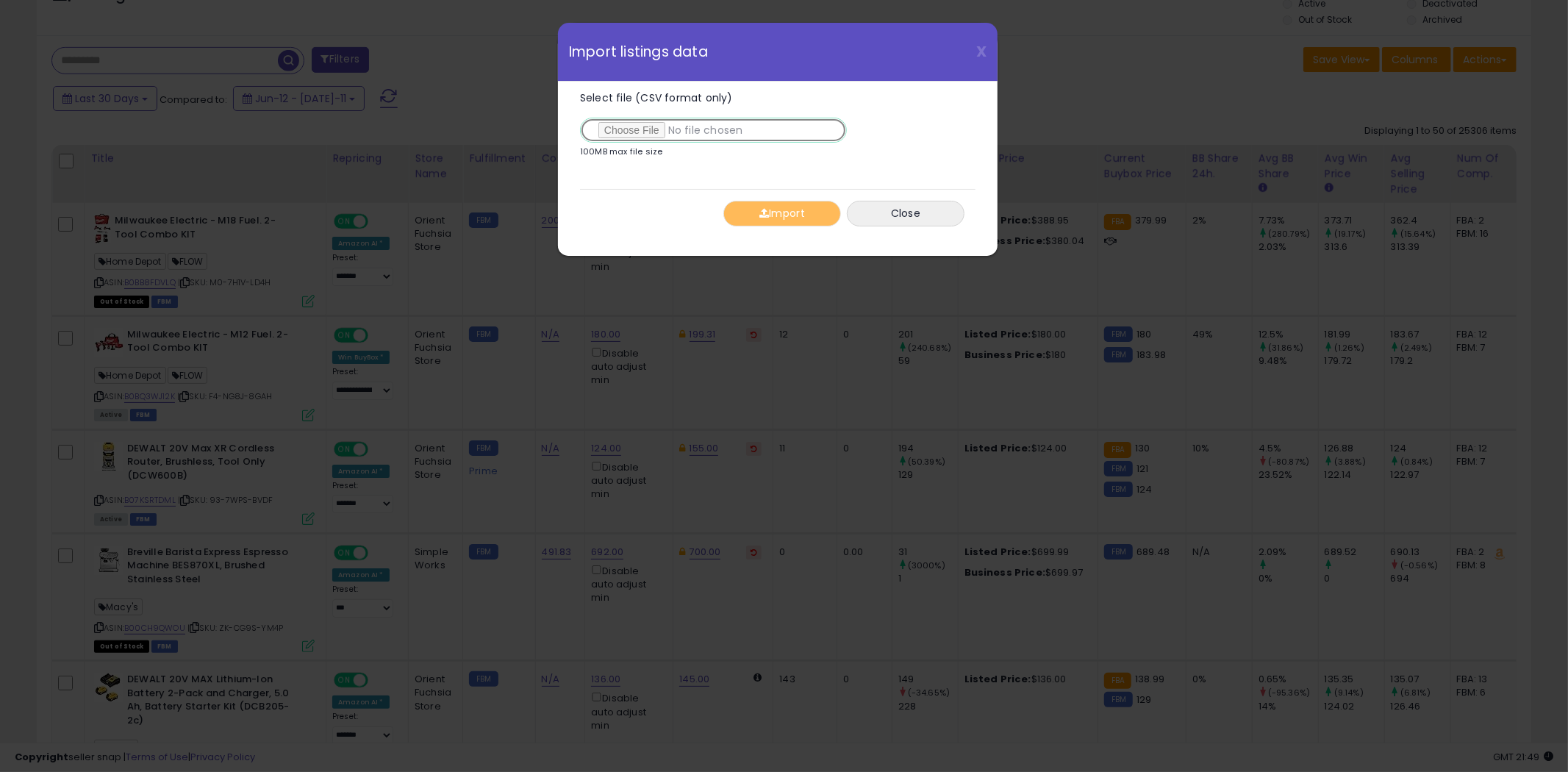
click at [639, 127] on input "Select file (CSV format only)" at bounding box center [714, 130] width 267 height 25
type input "**********"
click at [782, 219] on button "Import" at bounding box center [782, 213] width 118 height 26
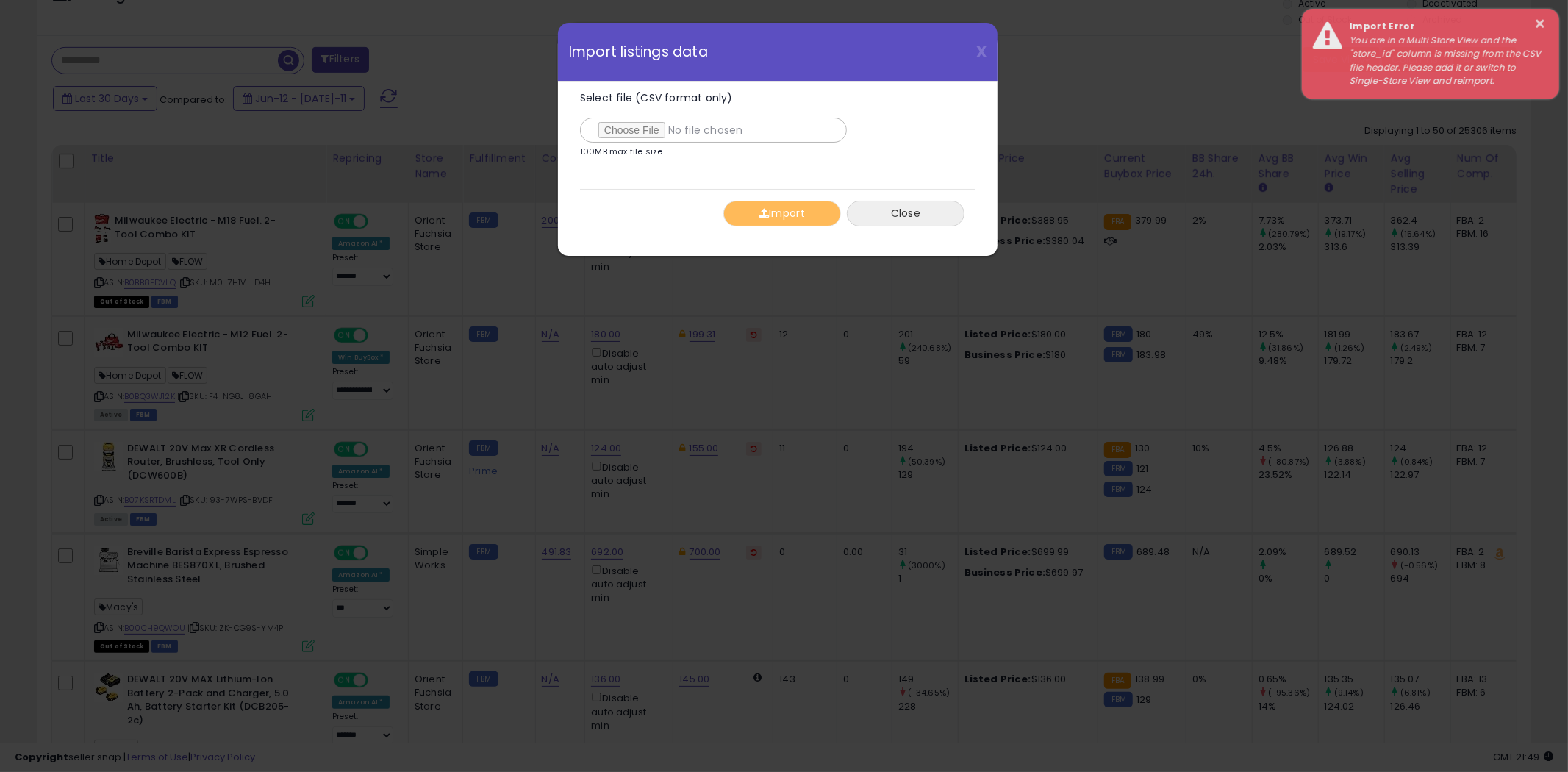
click at [903, 222] on button "Close" at bounding box center [906, 213] width 118 height 26
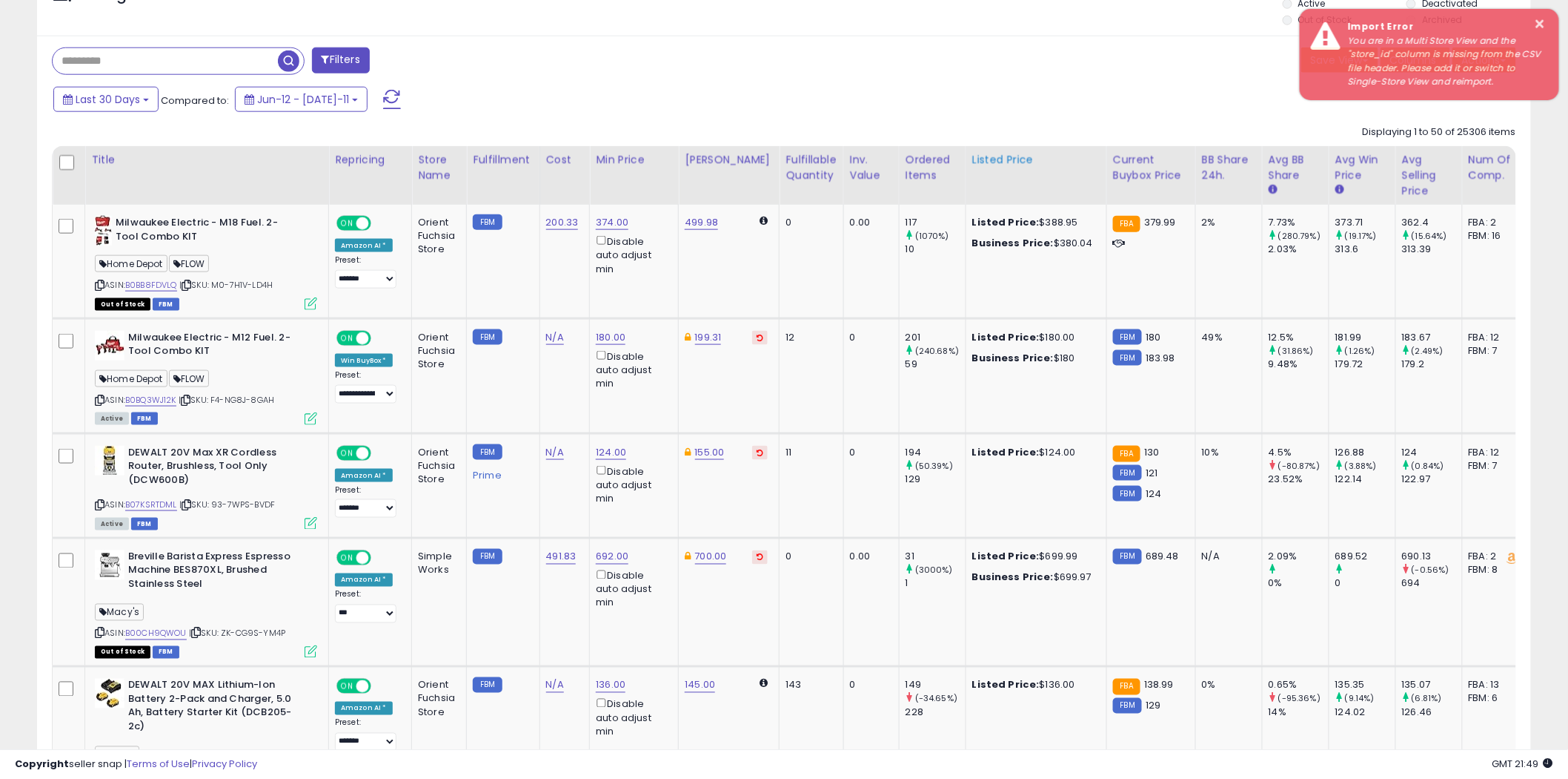
scroll to position [0, 0]
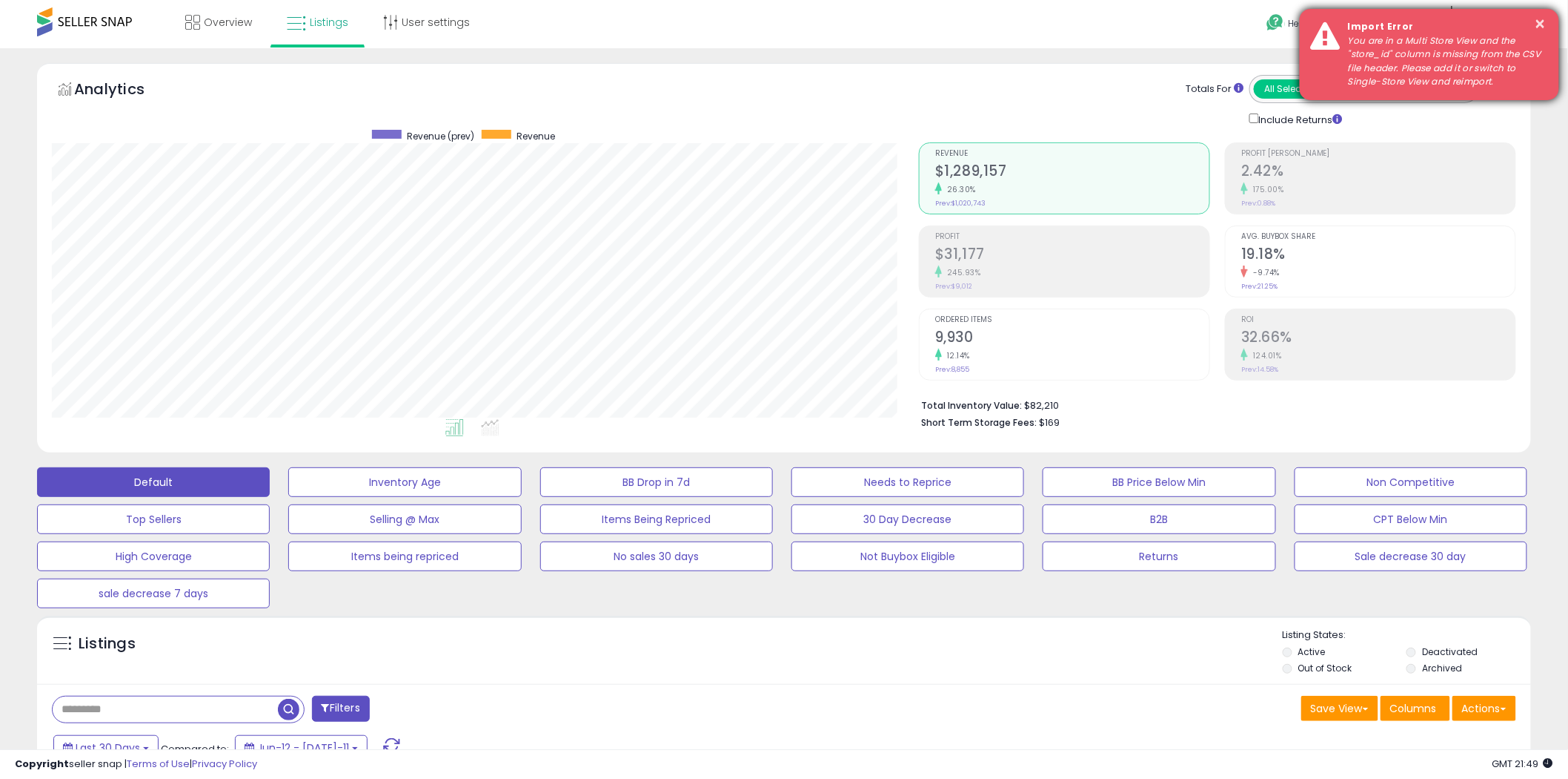
click at [1551, 22] on div "× Import Error You are in a Multi Store View and the "store_id" column is missi…" at bounding box center [1429, 54] width 260 height 91
click at [1540, 26] on button "×" at bounding box center [1541, 23] width 12 height 18
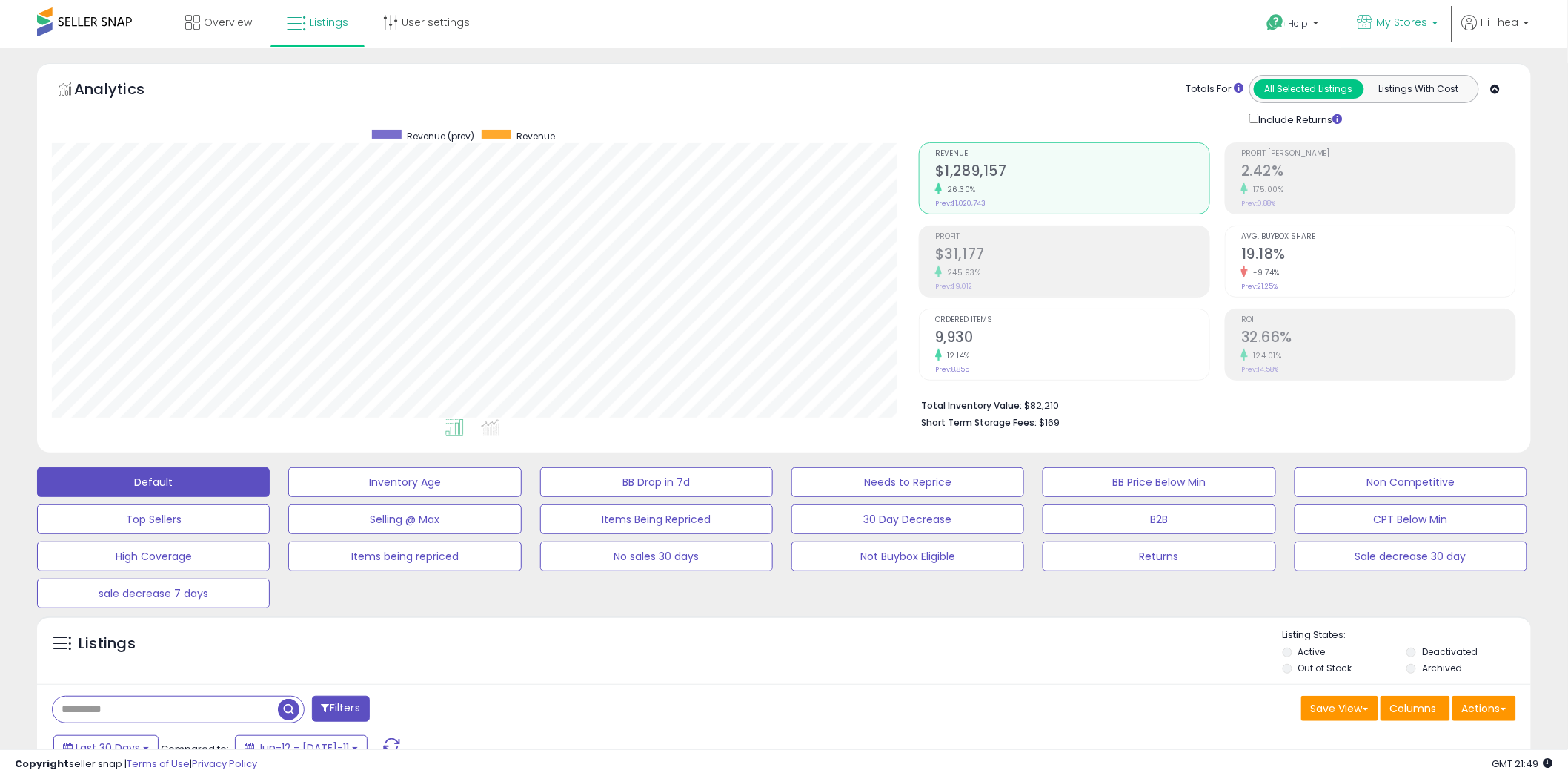
click at [1432, 18] on p "My Stores" at bounding box center [1398, 23] width 81 height 18
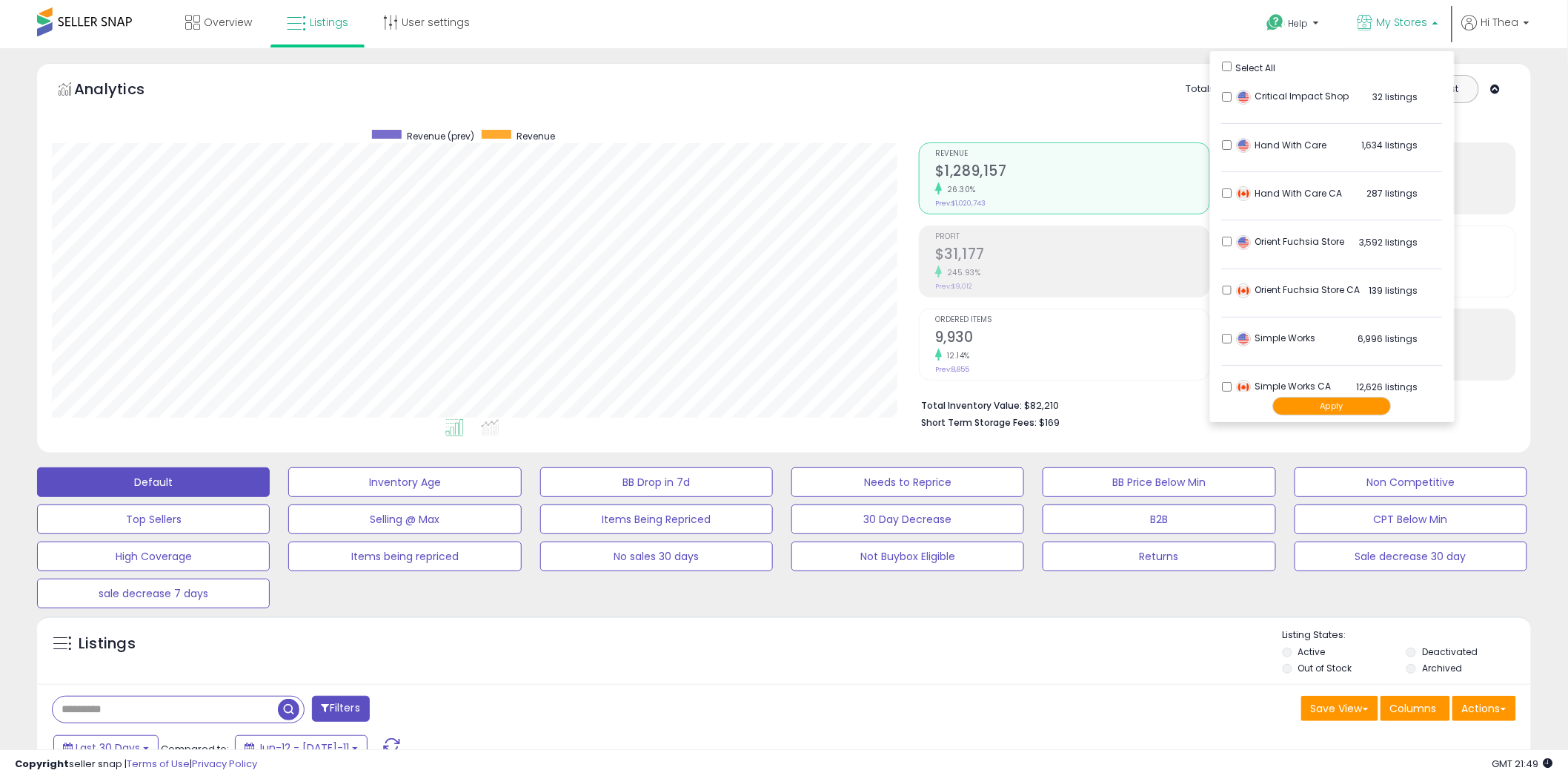
click at [1227, 60] on div "Select All" at bounding box center [1333, 66] width 220 height 16
click at [1323, 402] on button "Apply" at bounding box center [1333, 406] width 119 height 18
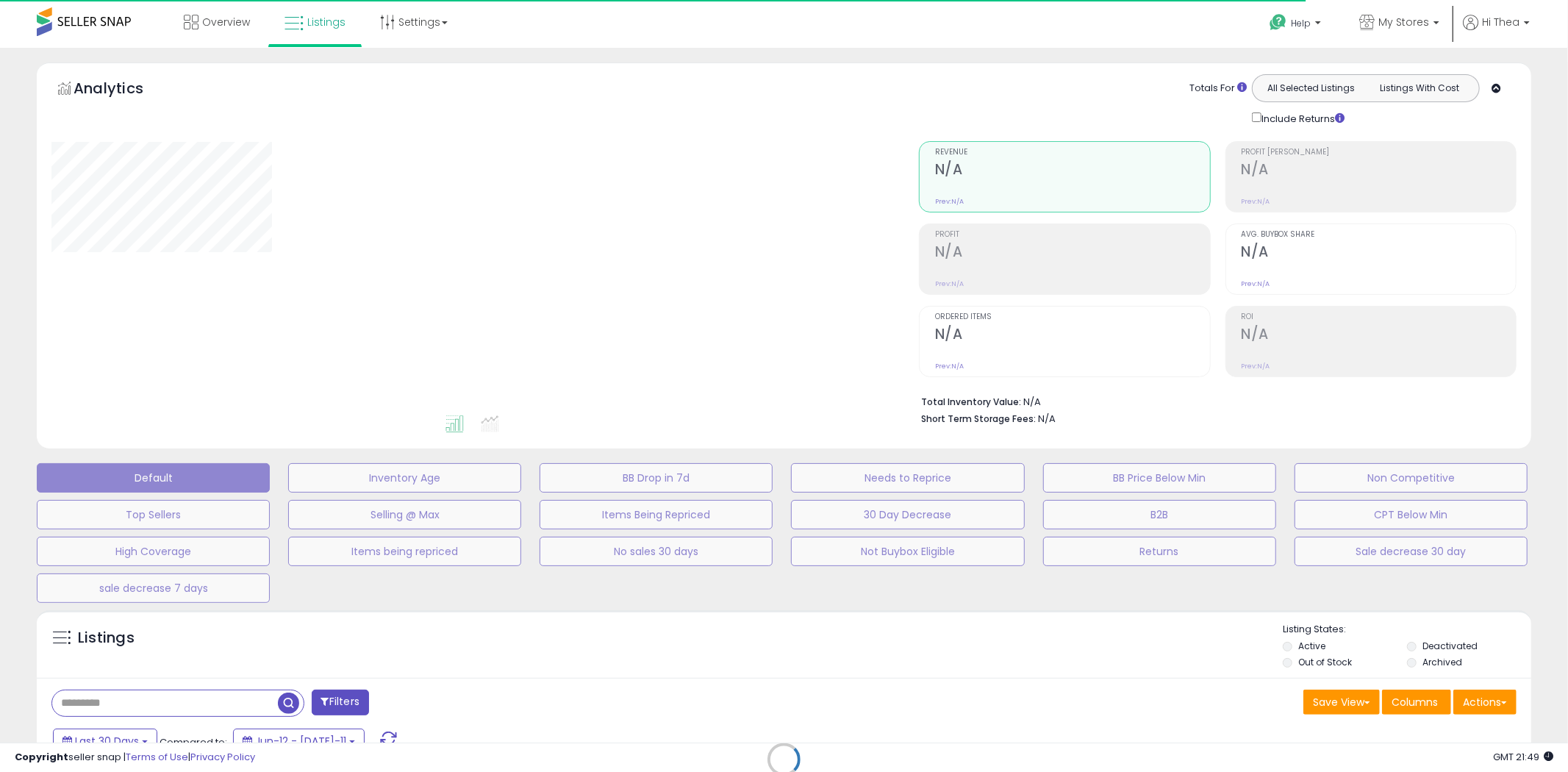
click at [1488, 703] on div "Retrieving listings data.." at bounding box center [784, 770] width 1517 height 335
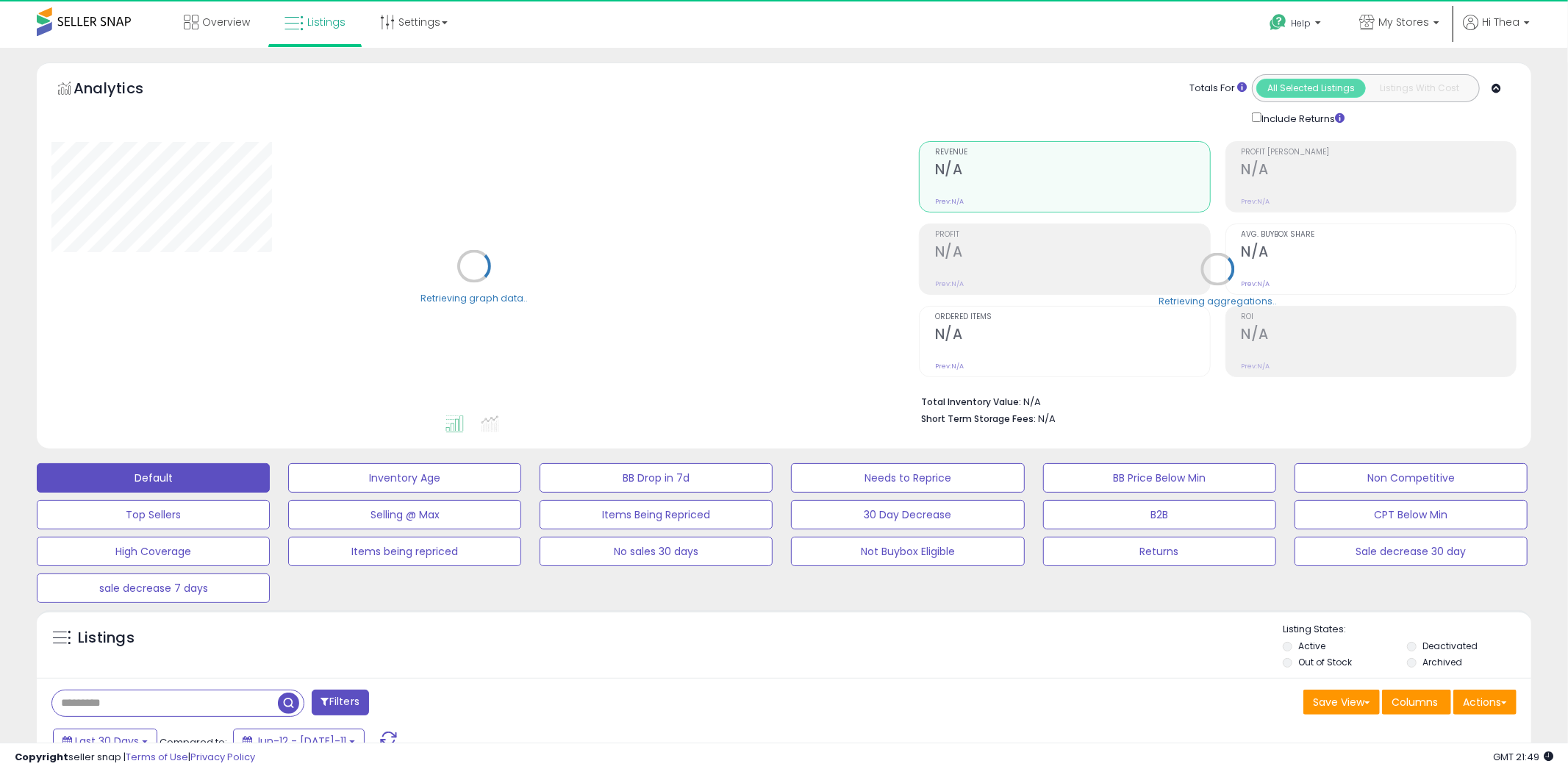
select select "**"
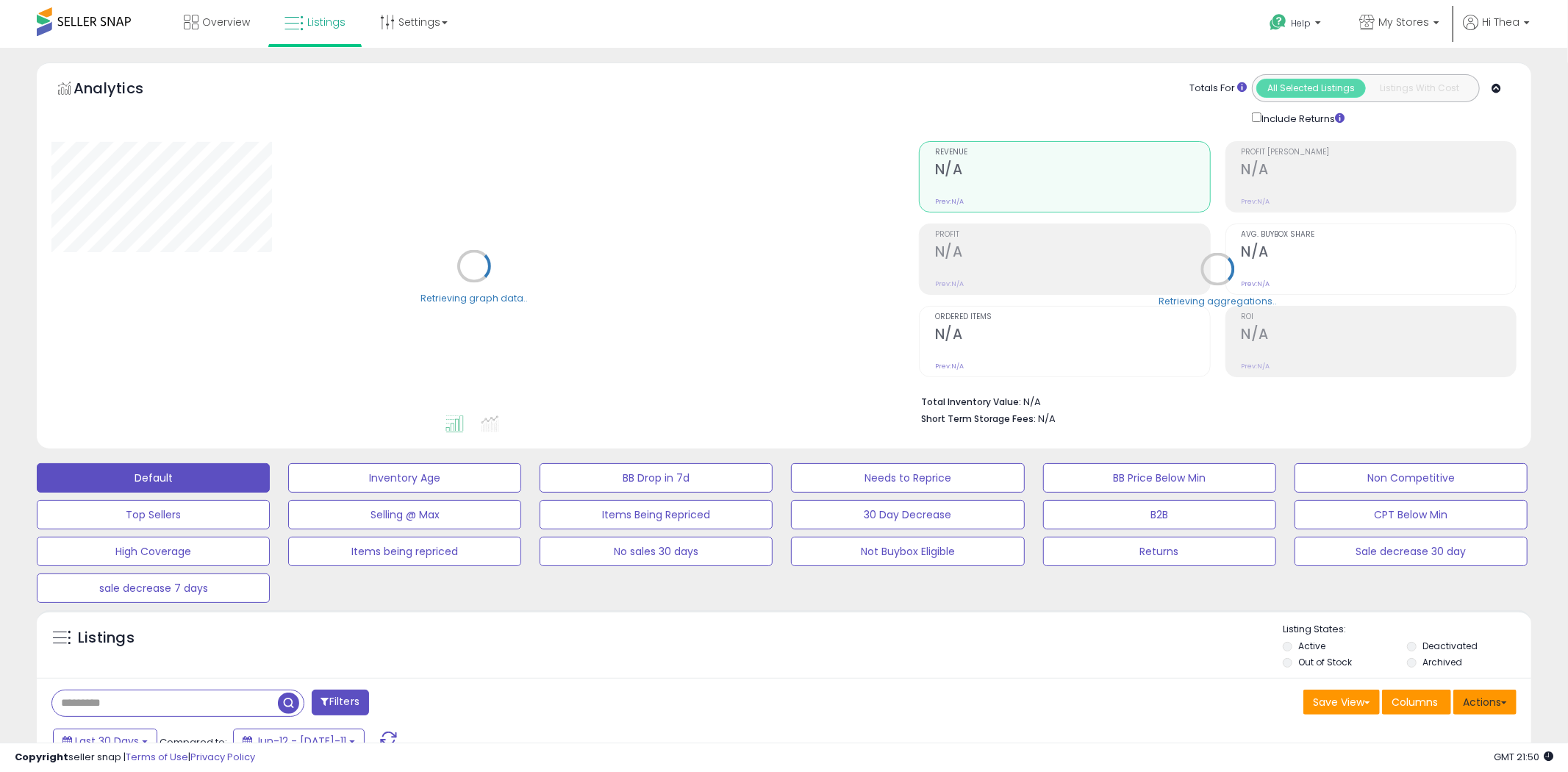
scroll to position [174, 0]
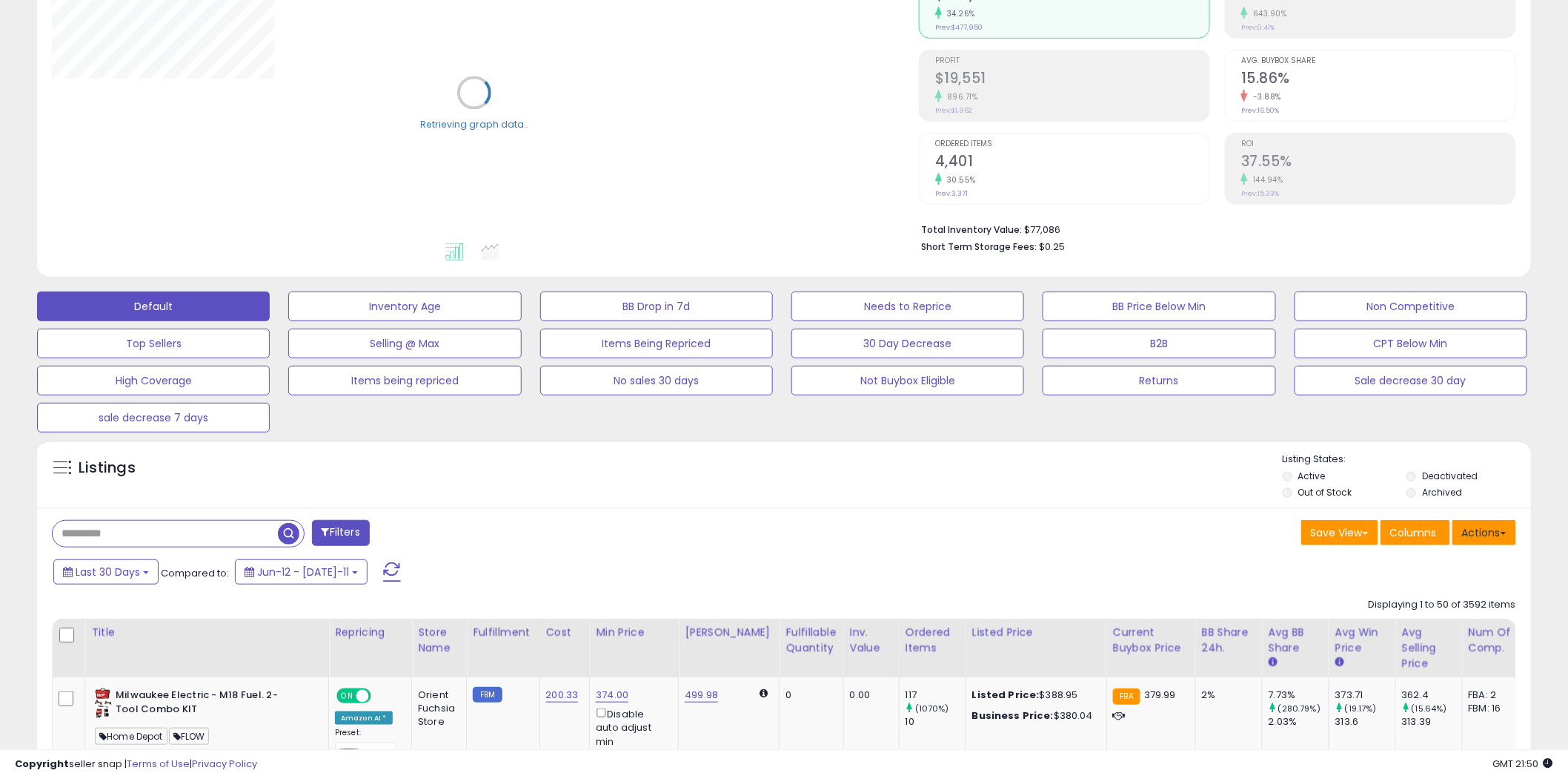
click at [1492, 528] on button "Actions" at bounding box center [1484, 533] width 64 height 25
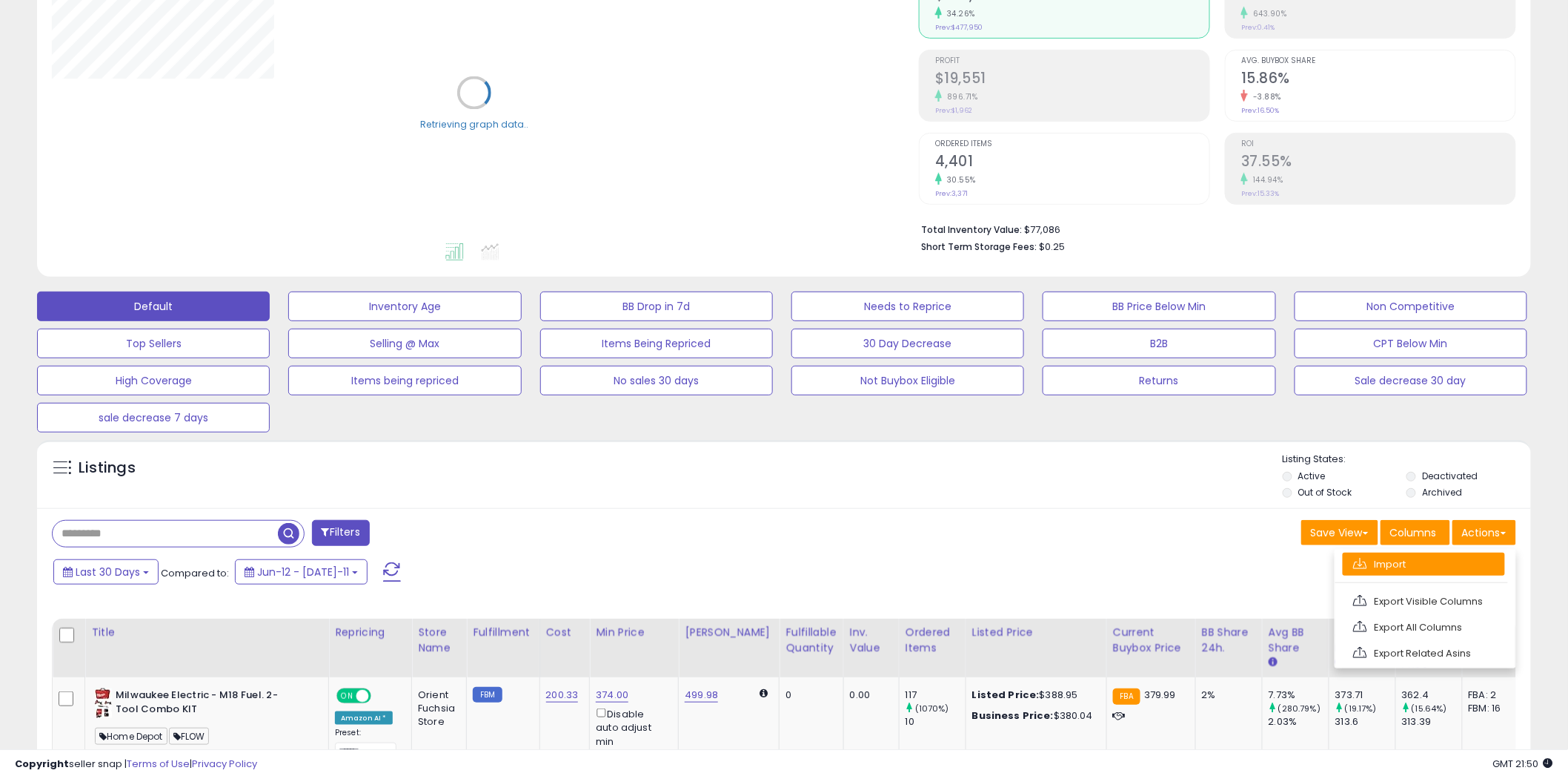
click at [1421, 564] on link "Import" at bounding box center [1424, 564] width 162 height 23
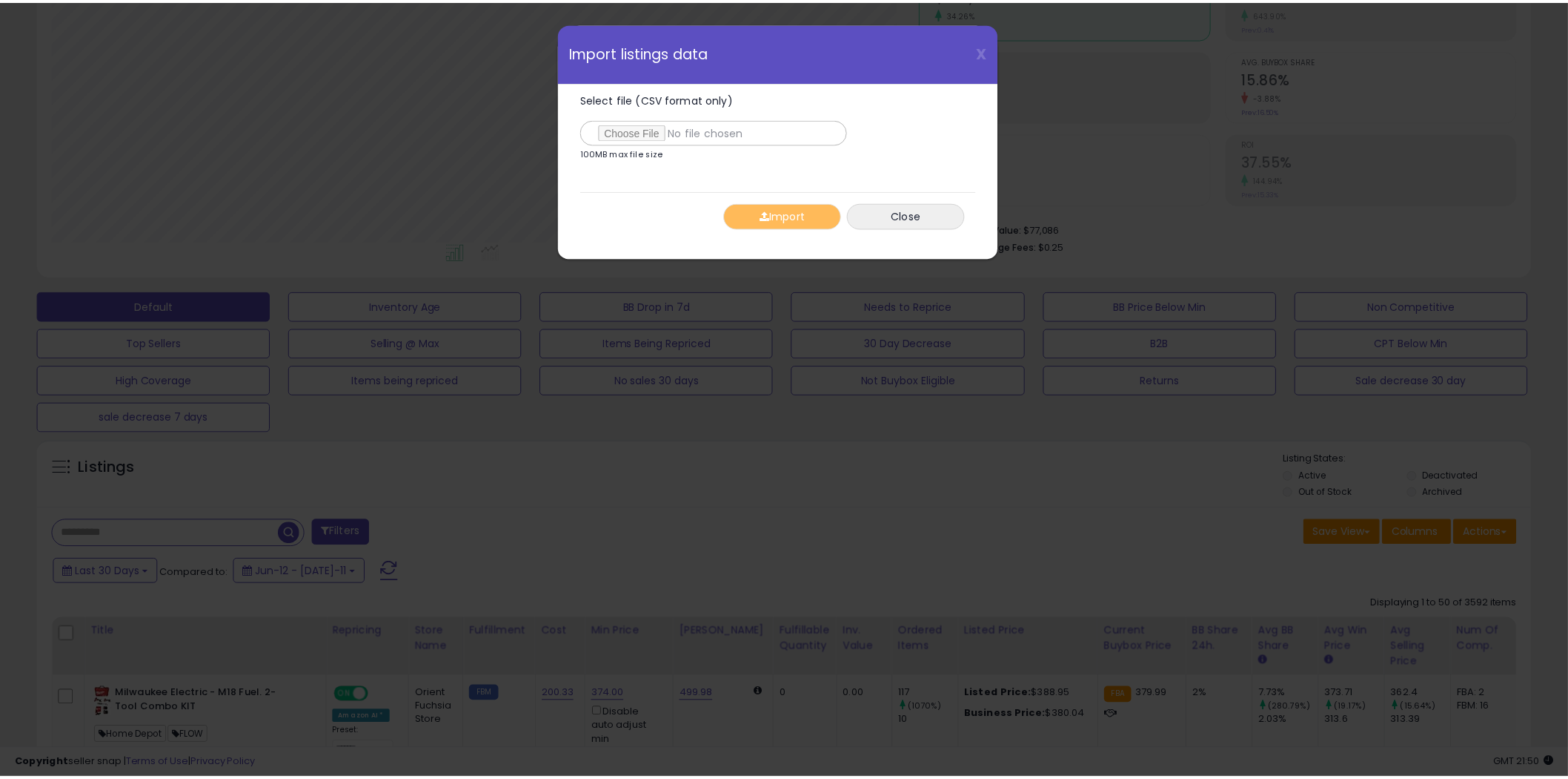
scroll to position [304, 876]
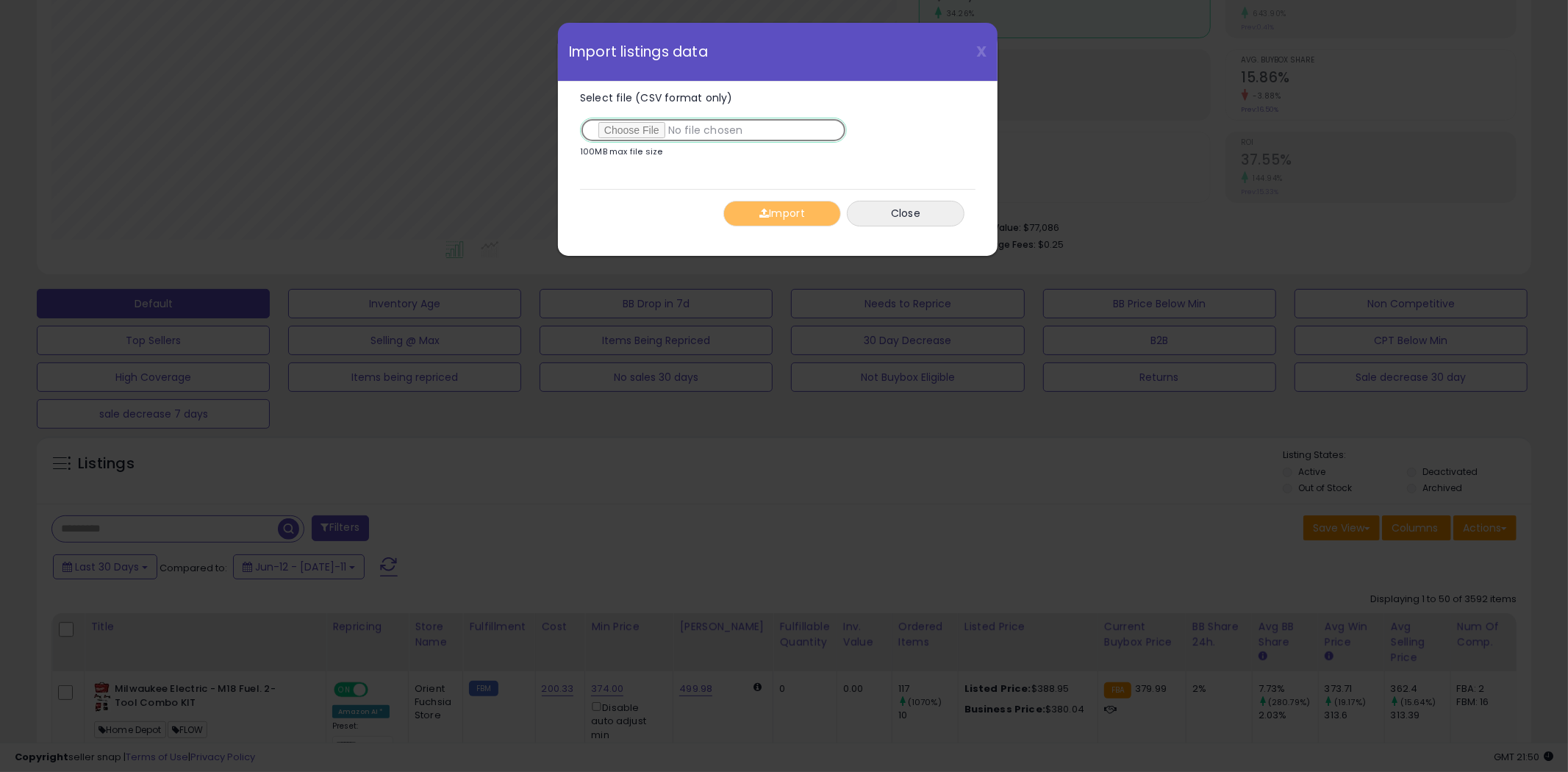
click at [630, 133] on input "Select file (CSV format only)" at bounding box center [714, 130] width 267 height 25
type input "**********"
click at [798, 202] on button "Import" at bounding box center [782, 213] width 118 height 26
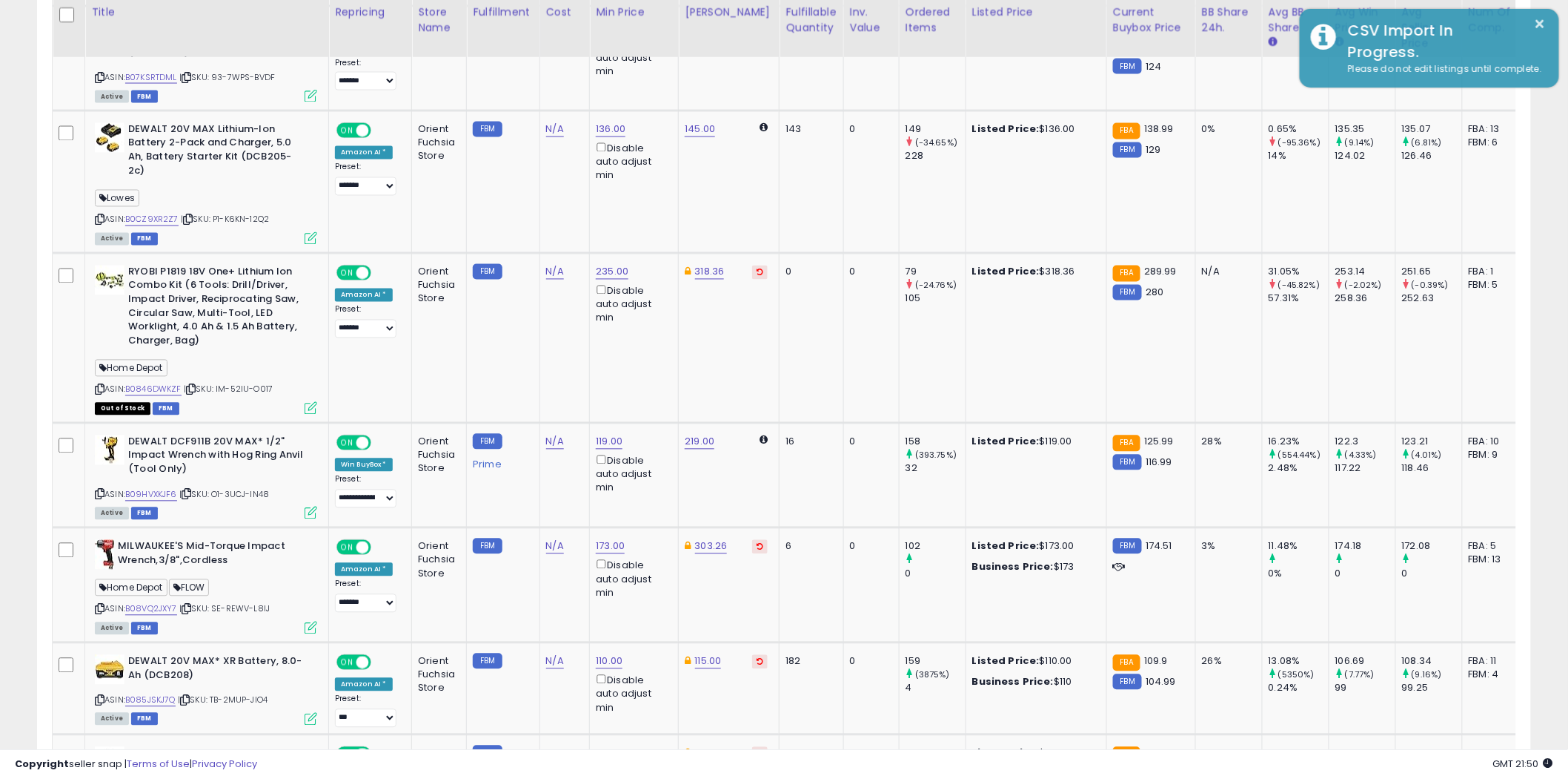
scroll to position [1076, 0]
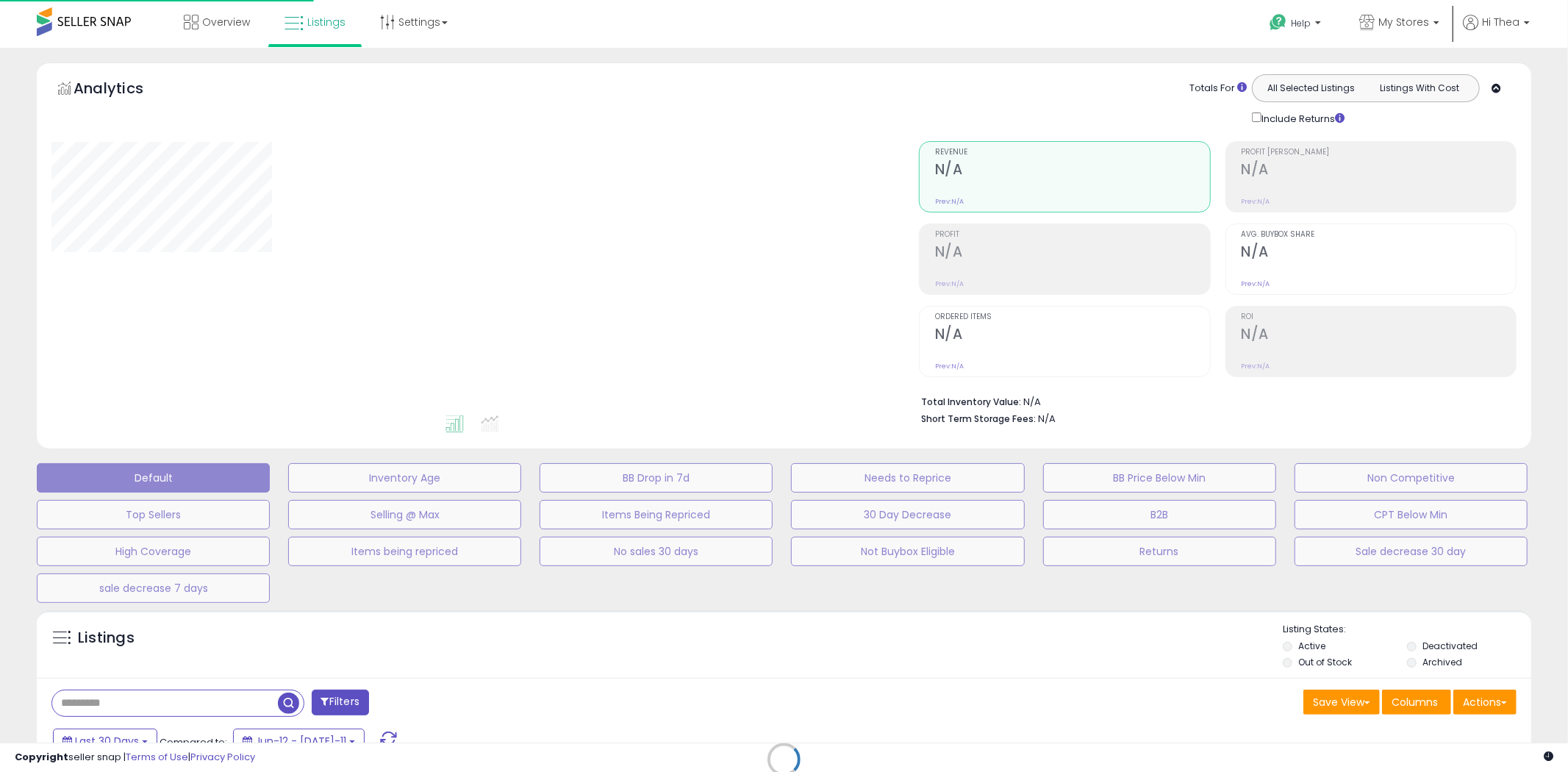
scroll to position [788, 0]
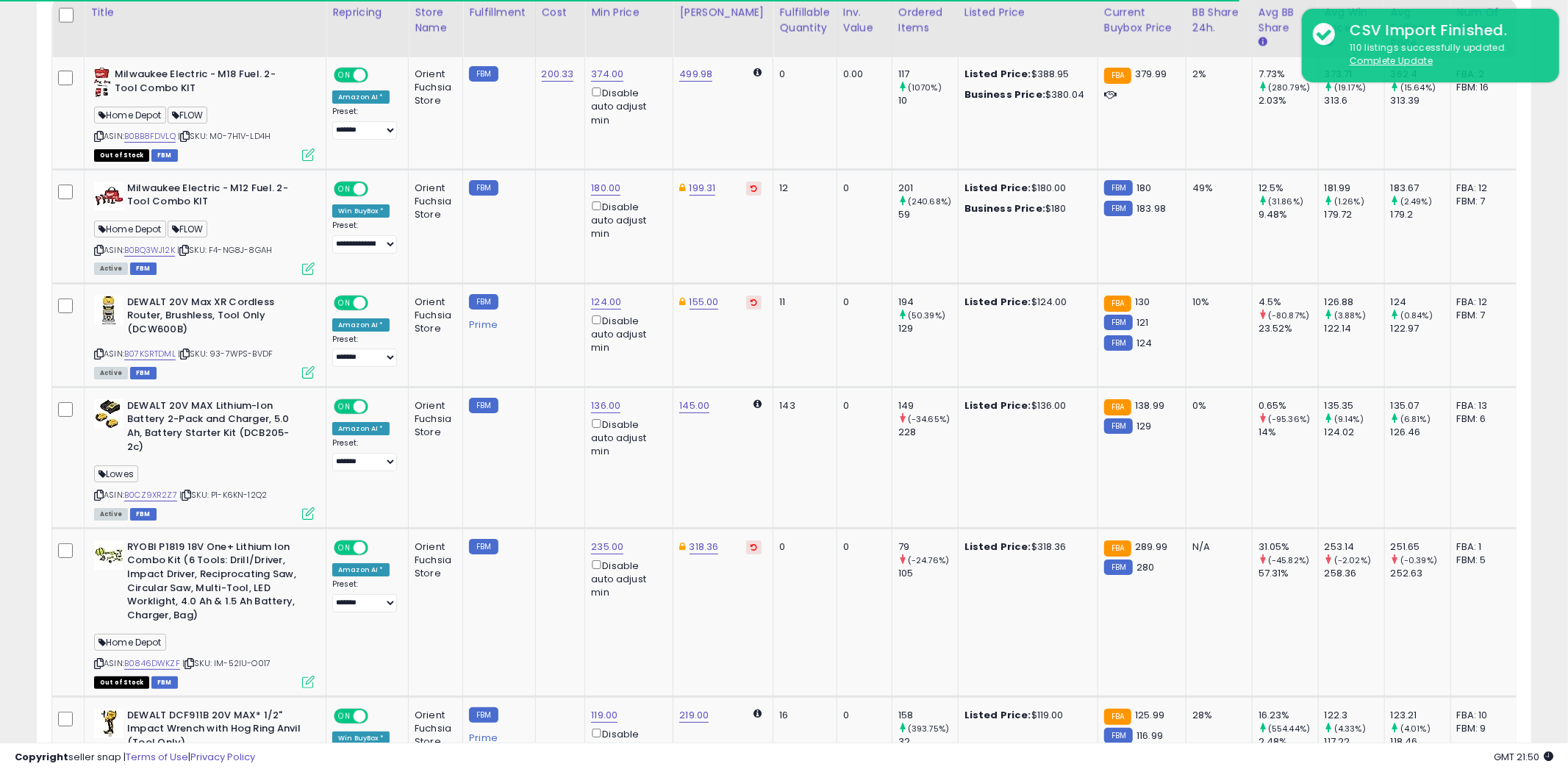
select select "**"
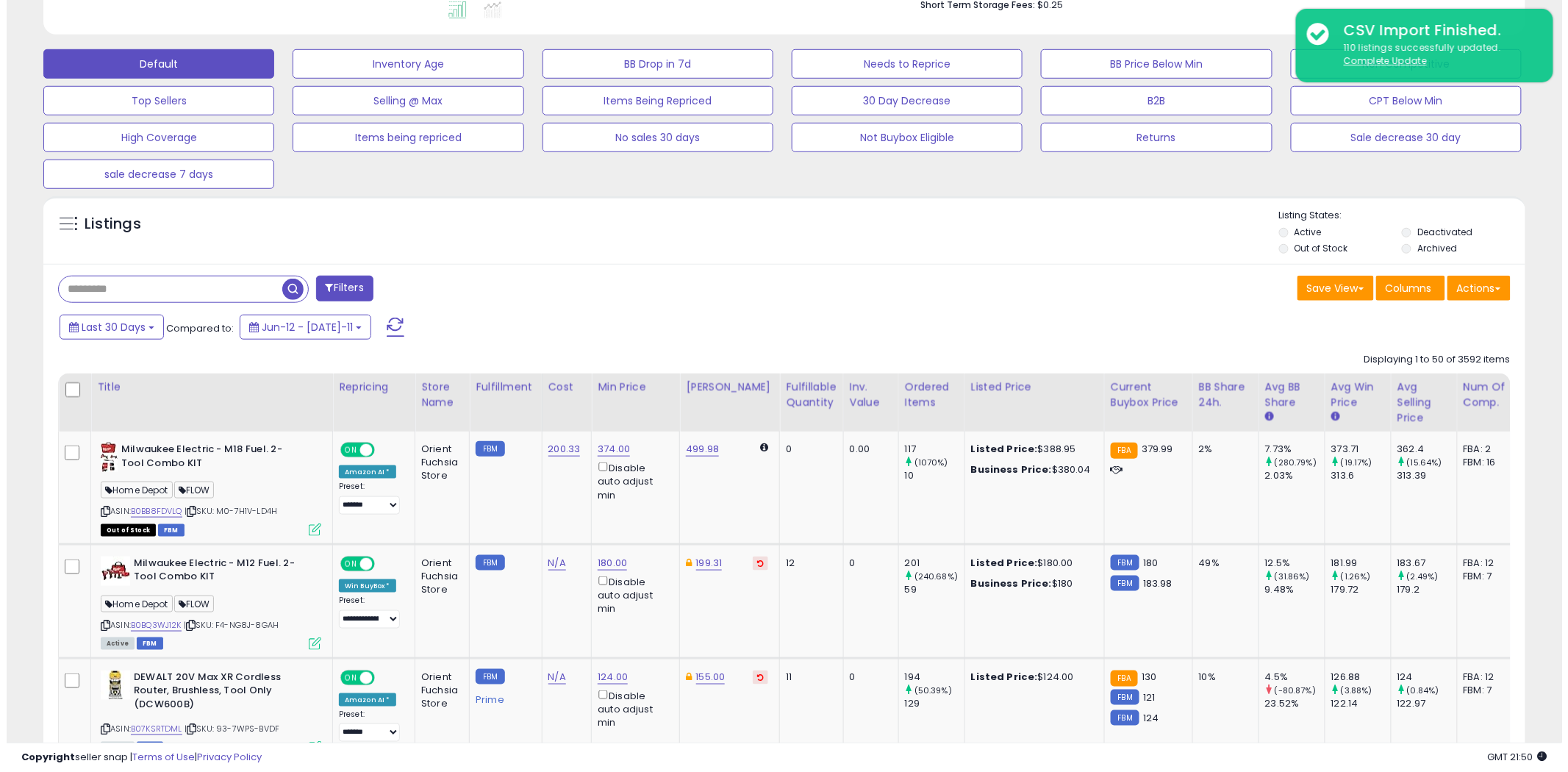
scroll to position [444, 0]
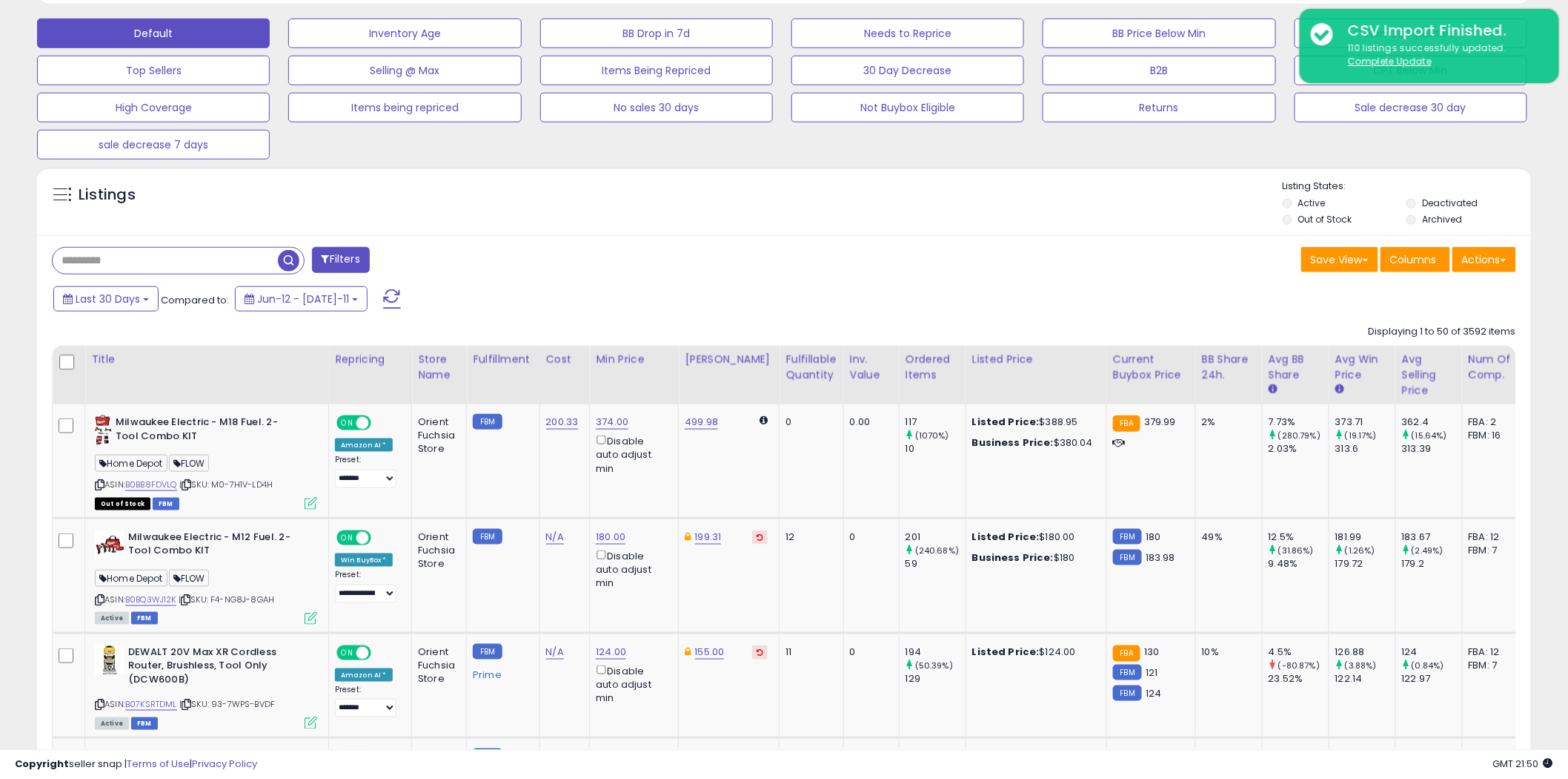
click at [349, 262] on button "Filters" at bounding box center [340, 260] width 57 height 26
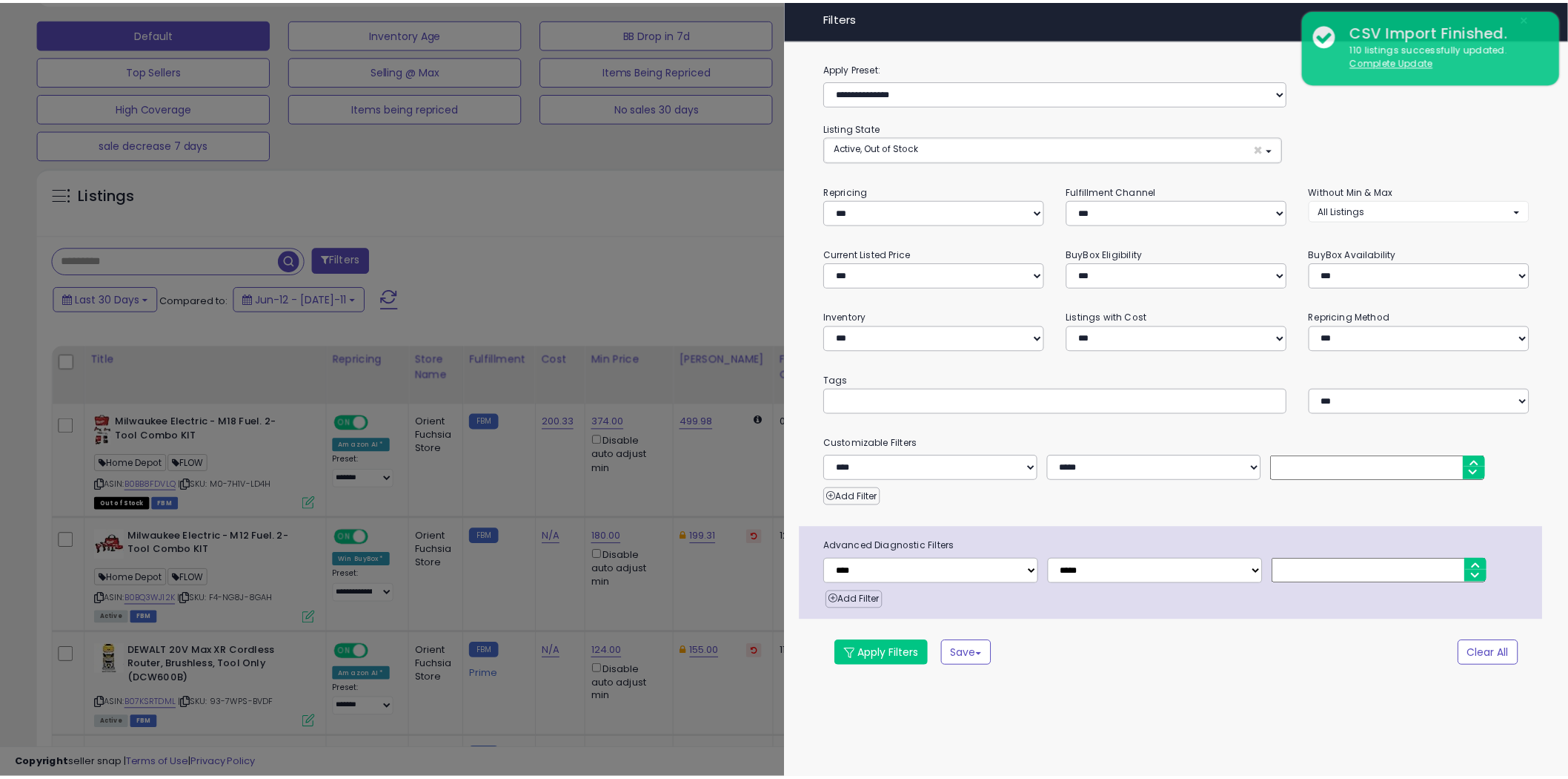
scroll to position [304, 876]
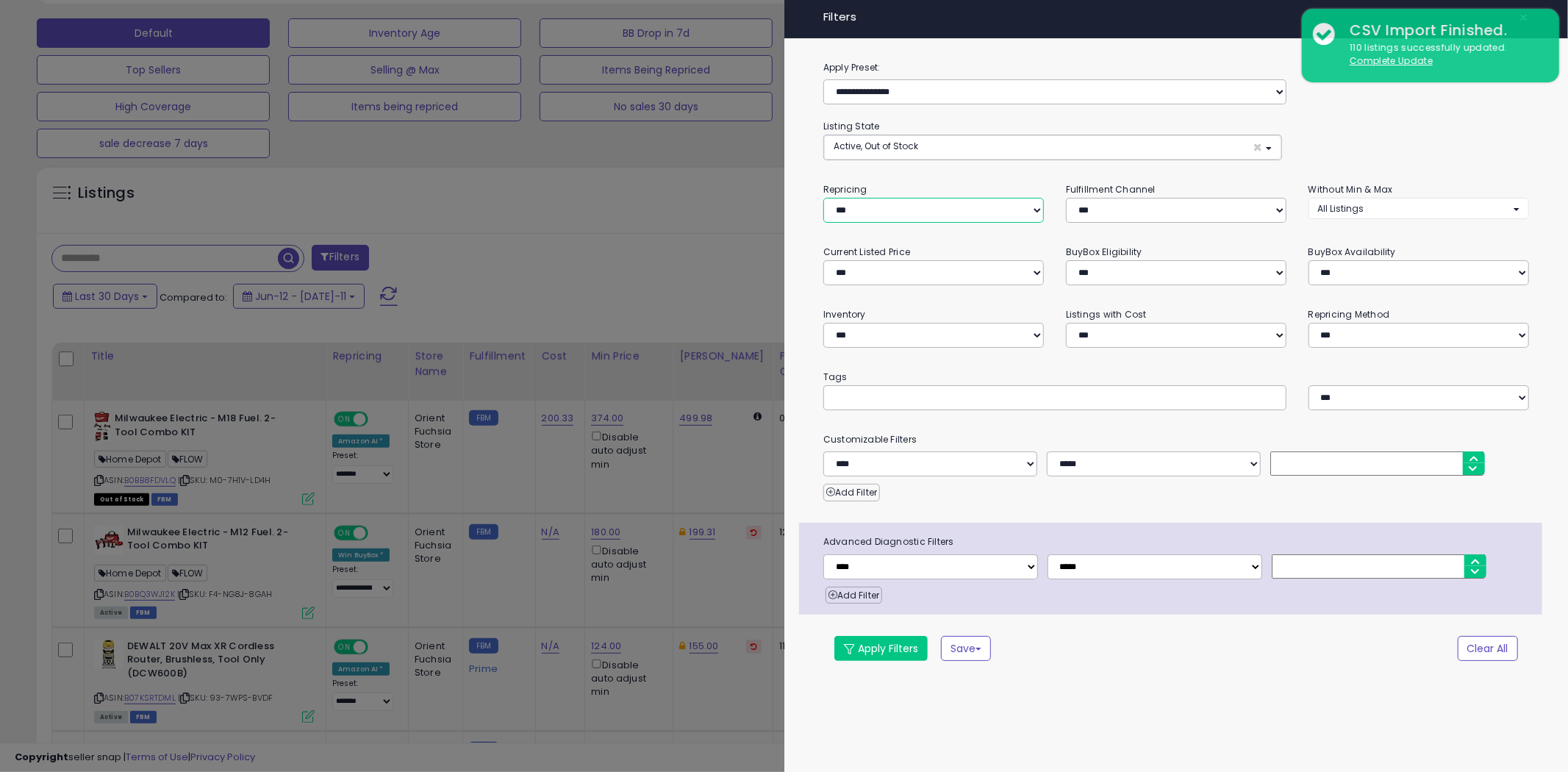
click at [966, 215] on select "**********" at bounding box center [933, 210] width 221 height 25
select select "***"
click at [824, 198] on select "**********" at bounding box center [933, 210] width 221 height 25
click at [885, 651] on button "Apply Filters" at bounding box center [880, 649] width 94 height 25
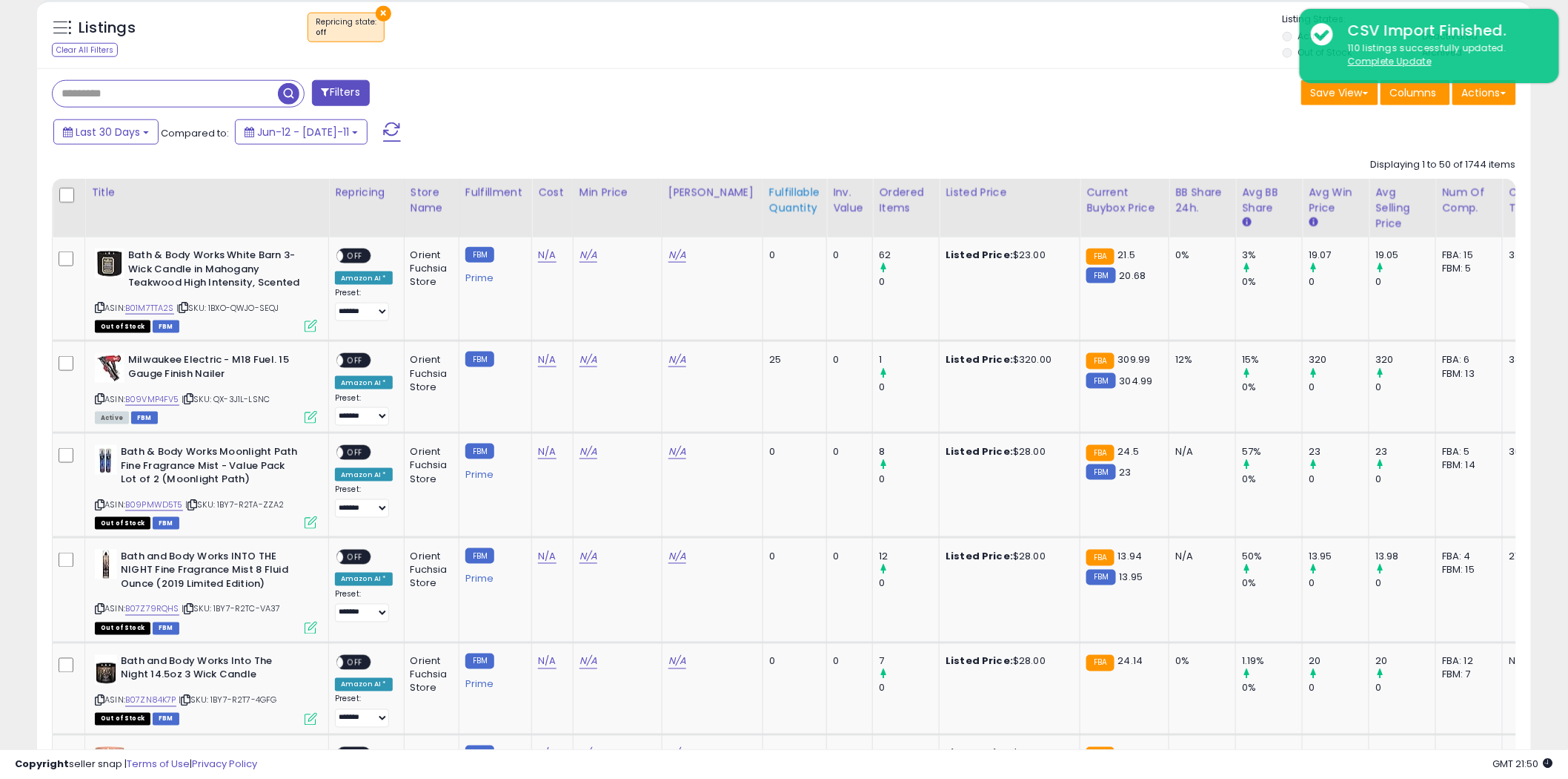
scroll to position [546, 0]
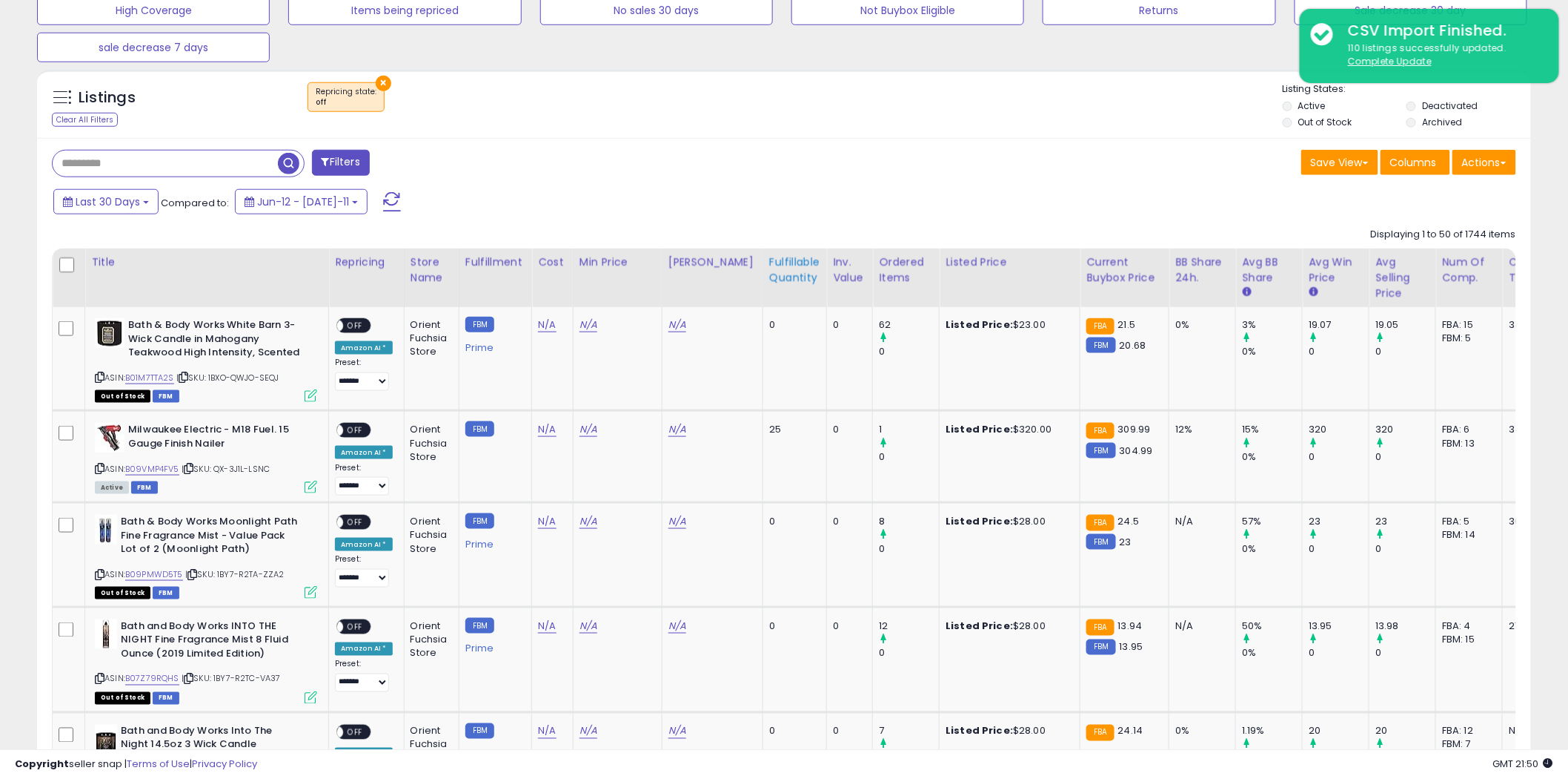
click at [769, 270] on div "Fulfillable Quantity" at bounding box center [794, 270] width 52 height 31
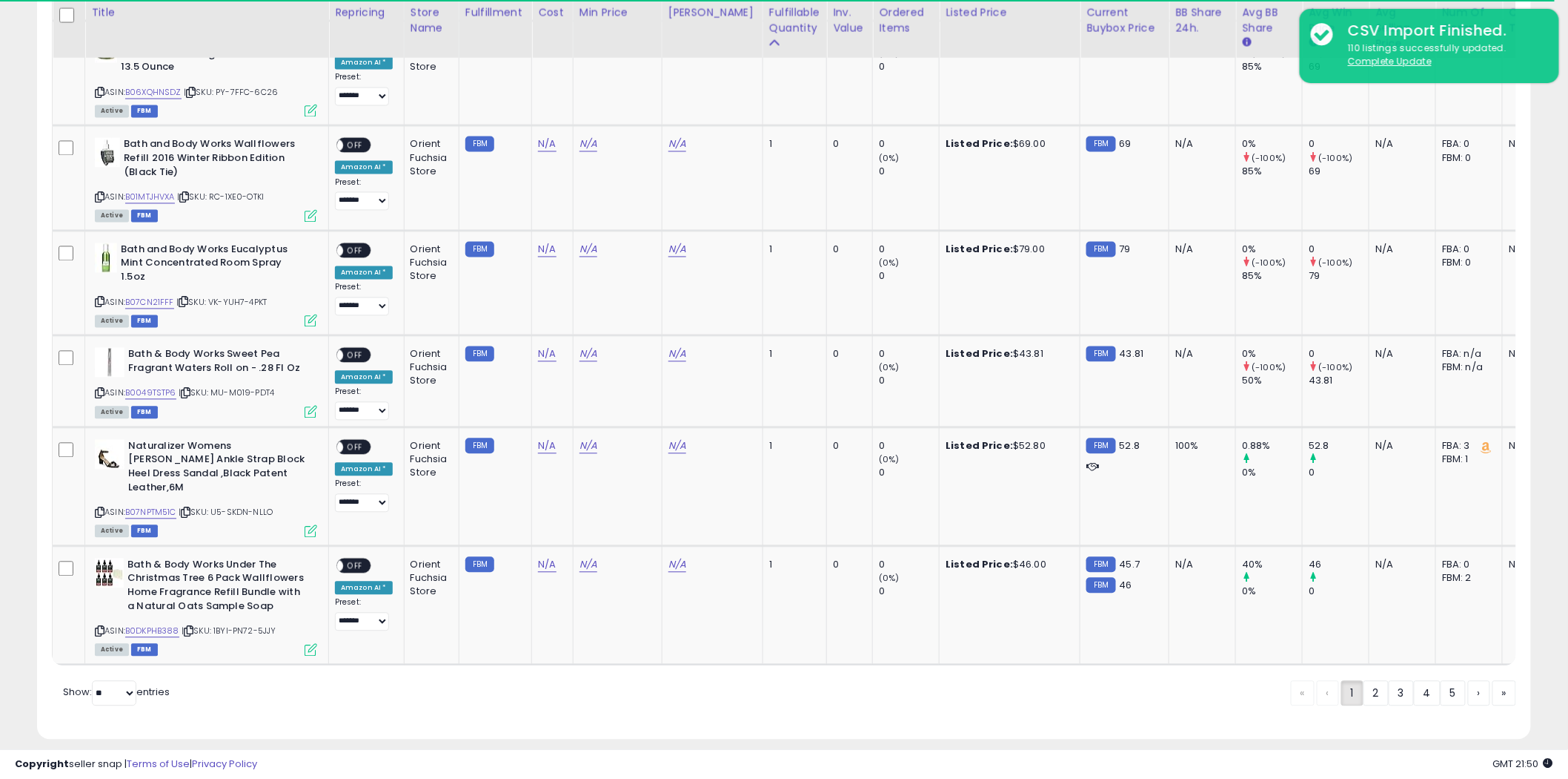
scroll to position [5831, 0]
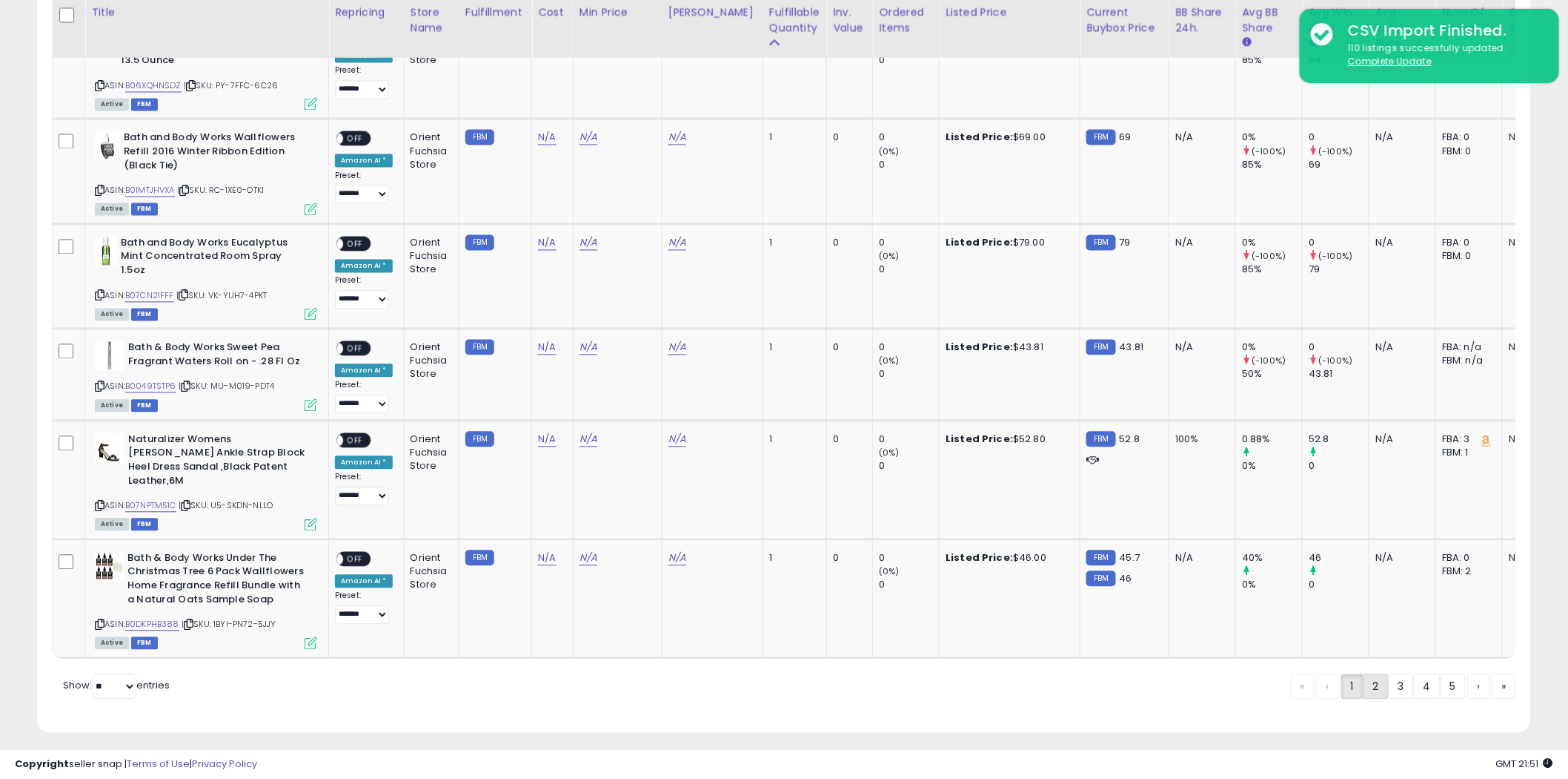
click at [1414, 674] on link "2" at bounding box center [1427, 687] width 26 height 25
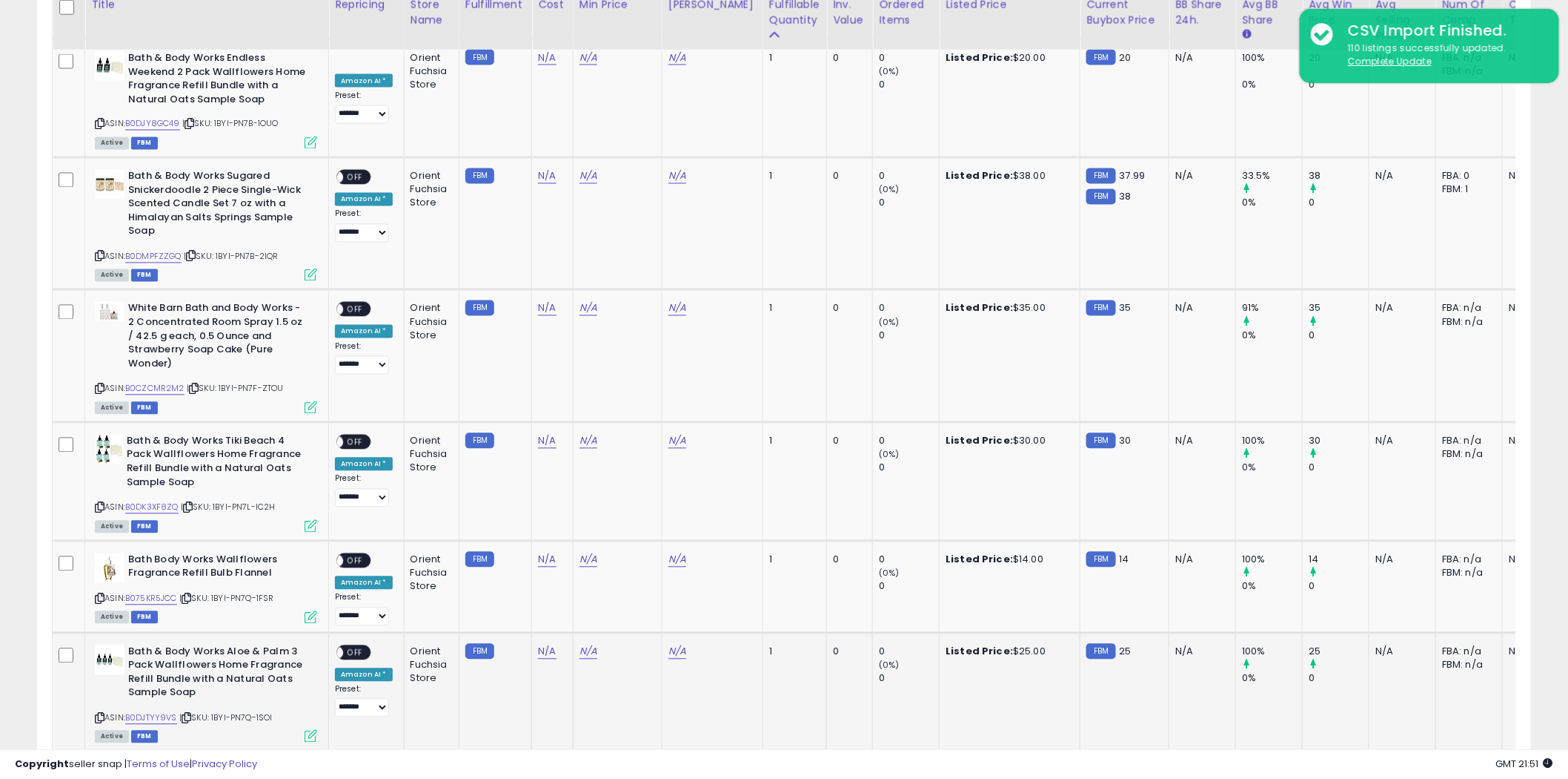
scroll to position [3416, 0]
